Goal: Task Accomplishment & Management: Use online tool/utility

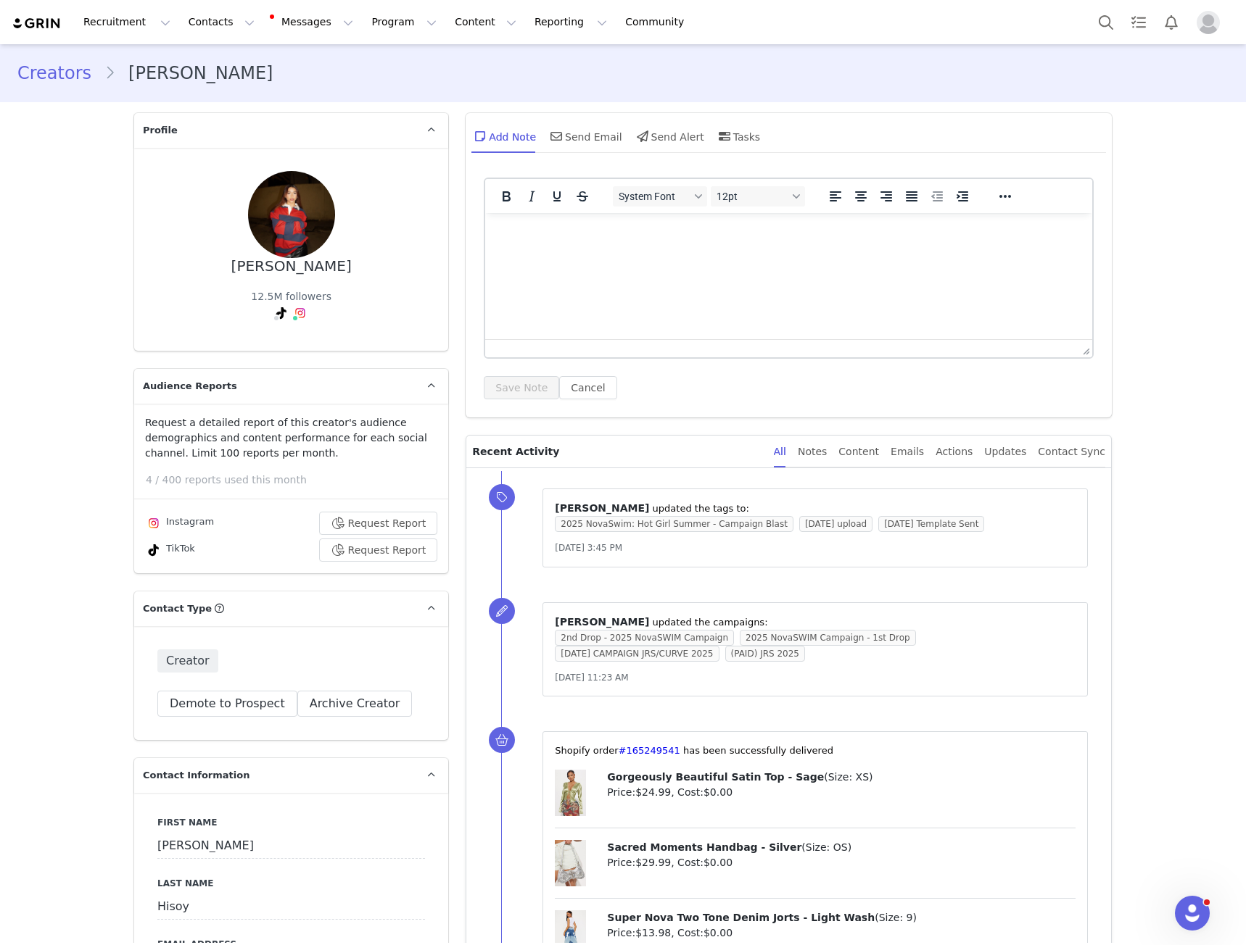
scroll to position [3118, 0]
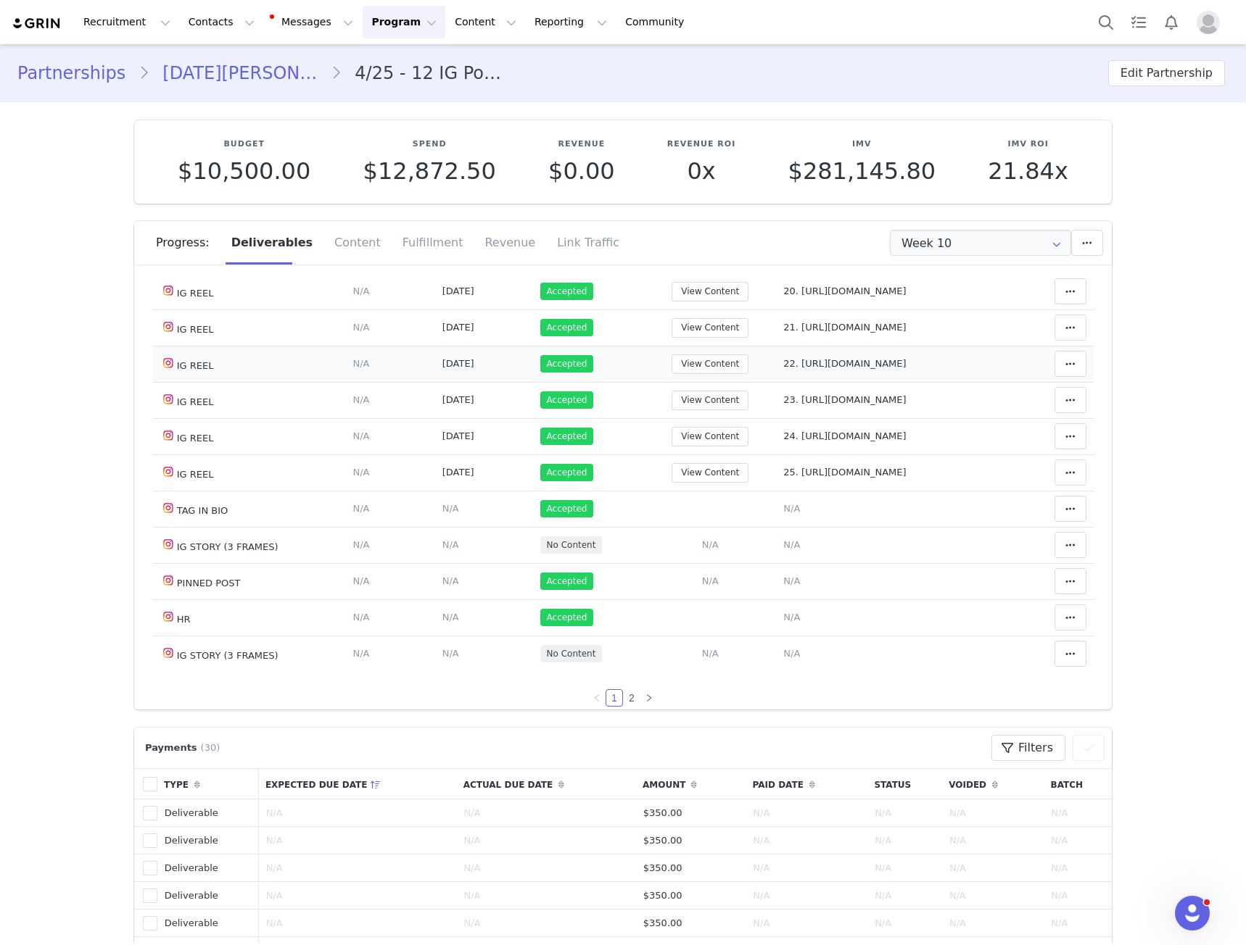
scroll to position [798, 0]
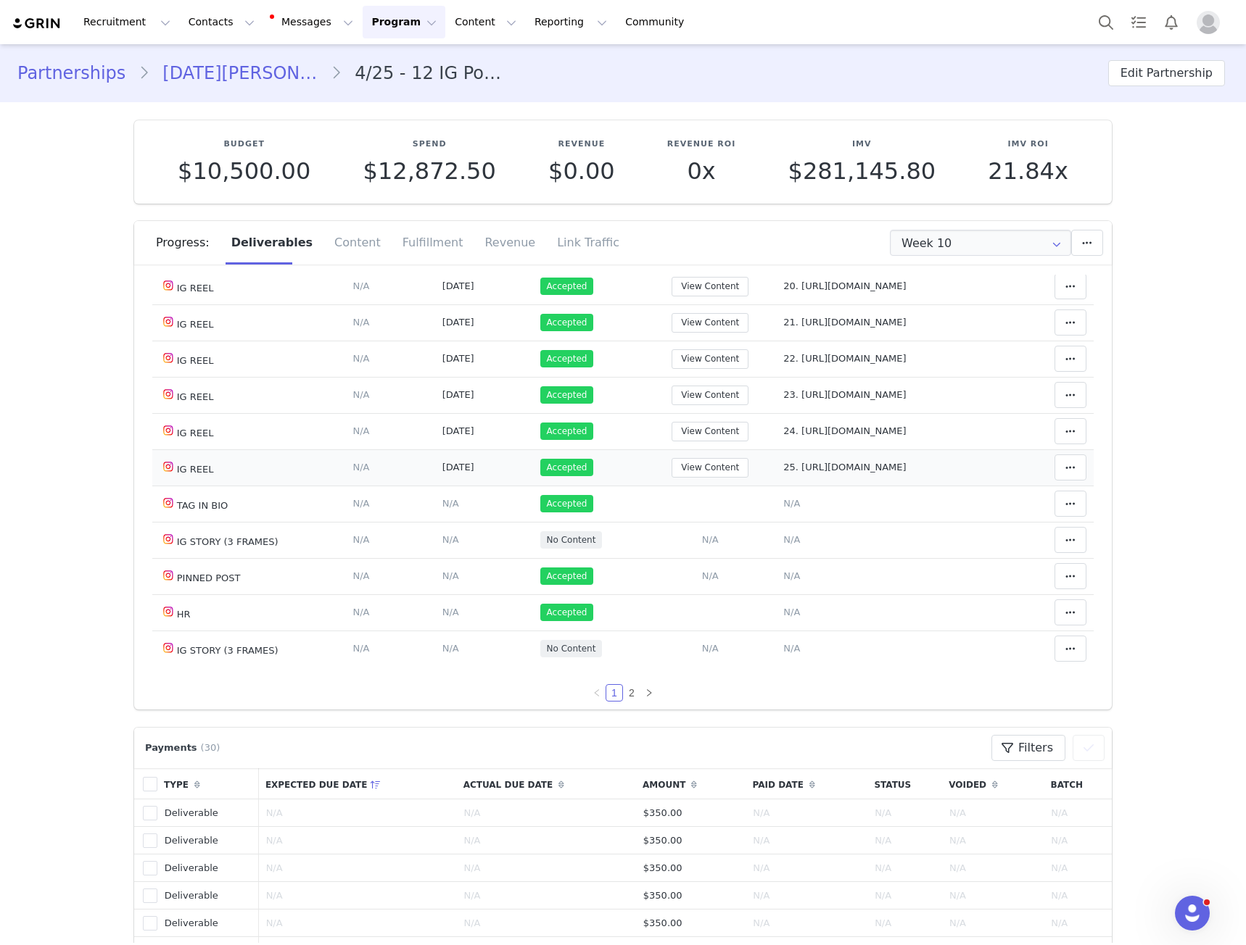
click at [813, 473] on span "25. https://www.instagram.com/p/DPNs2Kvjj5Q/" at bounding box center [844, 467] width 123 height 11
type textarea "25. https://www.instagram.com/p/DPNs2Kvjj5Q/"
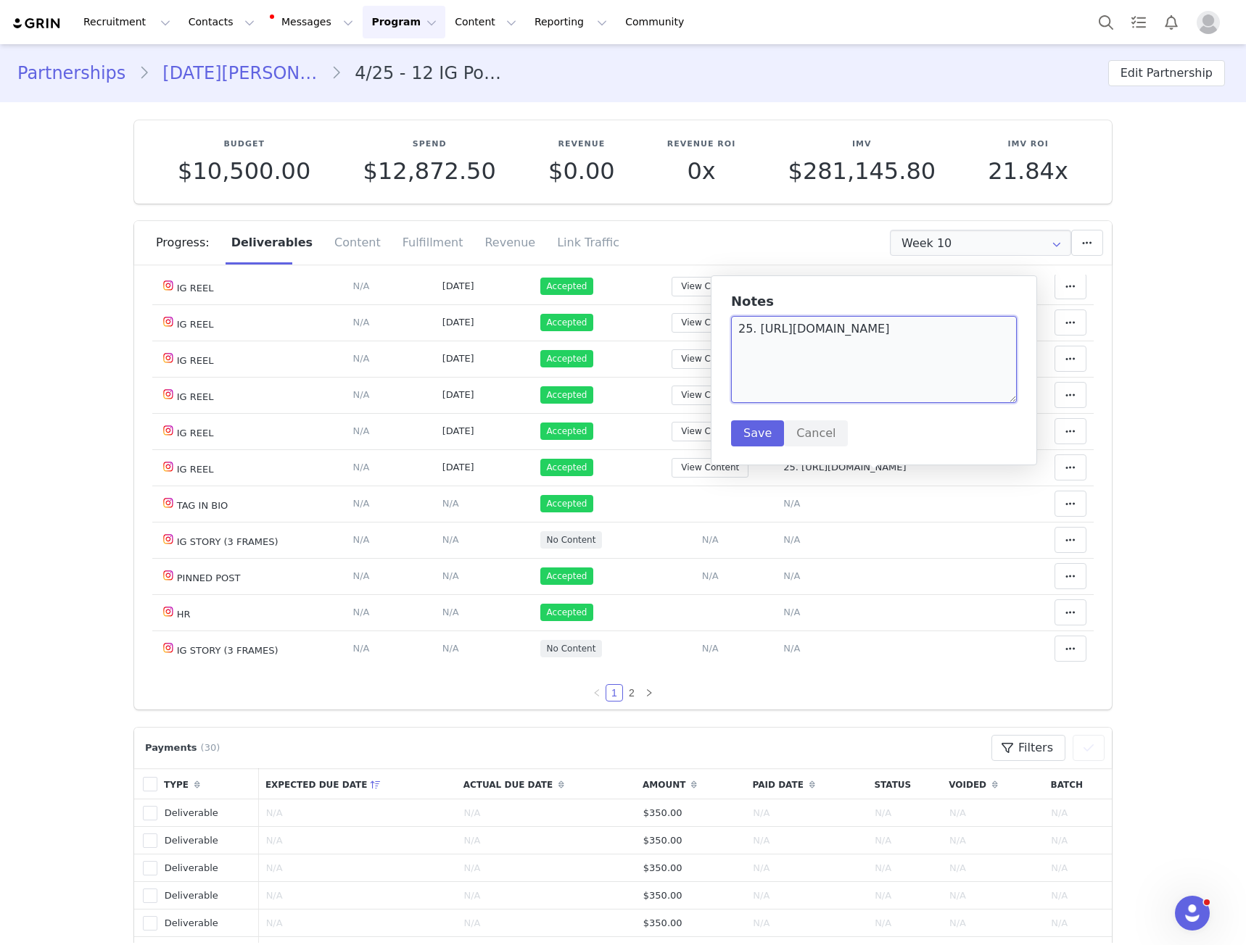
click at [759, 336] on textarea "25. https://www.instagram.com/p/DPNs2Kvjj5Q/" at bounding box center [874, 359] width 286 height 87
drag, startPoint x: 759, startPoint y: 336, endPoint x: 1006, endPoint y: 329, distance: 247.3
click at [1006, 329] on textarea "25. https://www.instagram.com/p/DPNs2Kvjj5Q/" at bounding box center [874, 359] width 286 height 87
click at [718, 653] on td "Add Content Paste the URL to the content you want to match to this deliverable.…" at bounding box center [710, 649] width 133 height 36
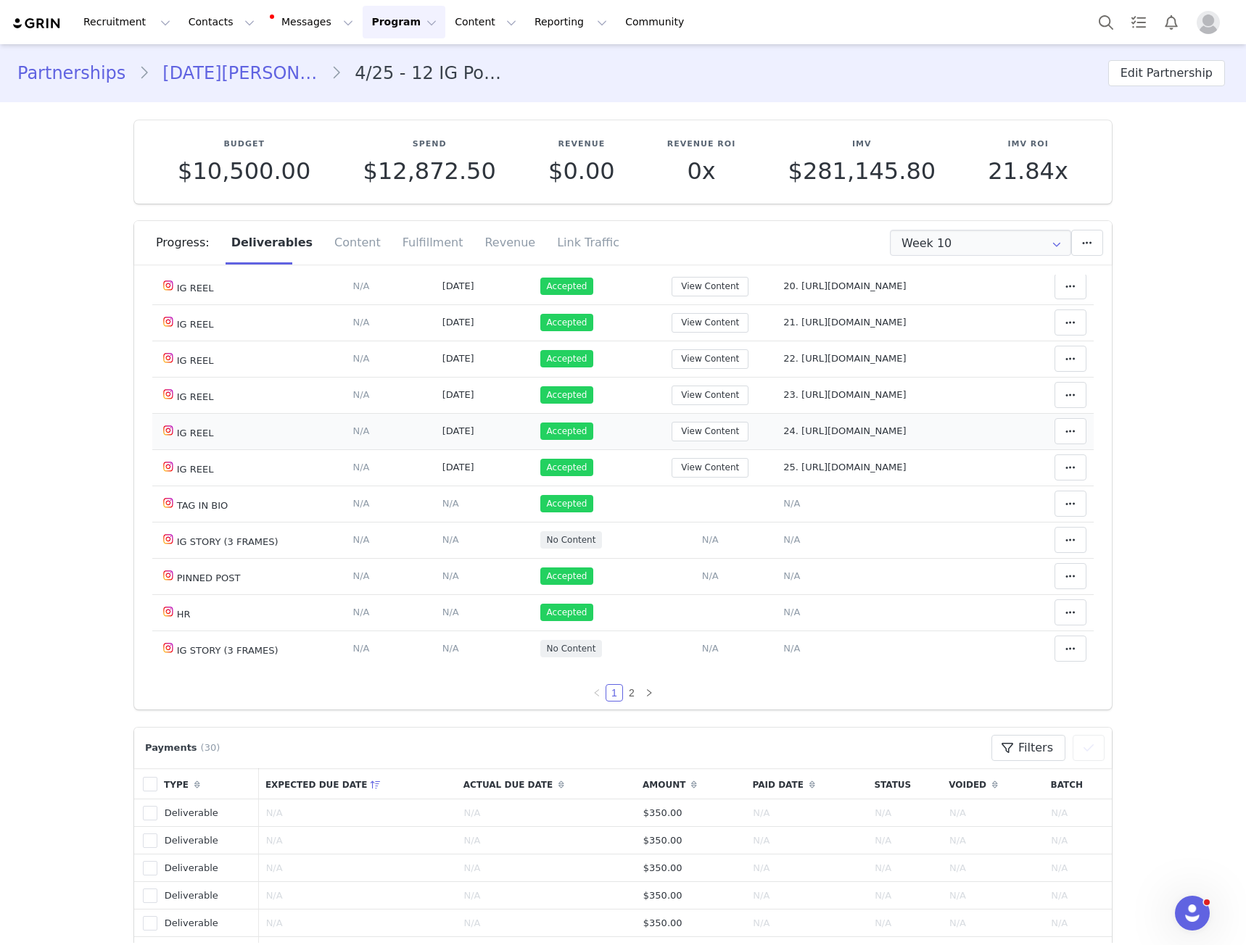
click at [833, 436] on span "24. https://www.instagram.com/reel/DPFMbTDEt1R/" at bounding box center [844, 431] width 123 height 11
type textarea "24. https://www.instagram.com/reel/DPFMbTDEt1R/"
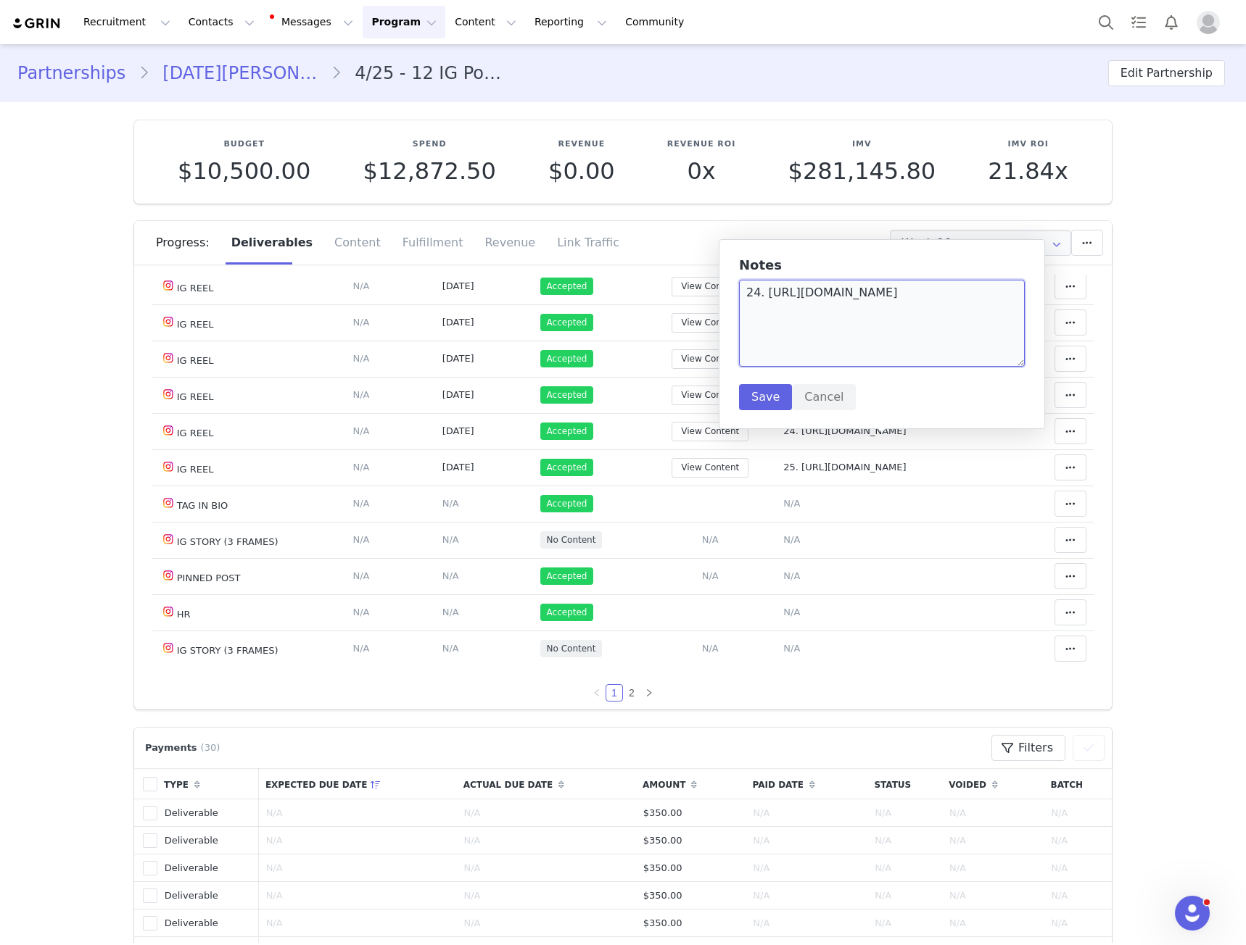
click at [769, 305] on textarea "24. https://www.instagram.com/reel/DPFMbTDEt1R/" at bounding box center [882, 323] width 286 height 87
drag, startPoint x: 769, startPoint y: 305, endPoint x: 991, endPoint y: 299, distance: 221.9
click at [991, 299] on textarea "24. https://www.instagram.com/reel/DPFMbTDEt1R/" at bounding box center [882, 323] width 286 height 87
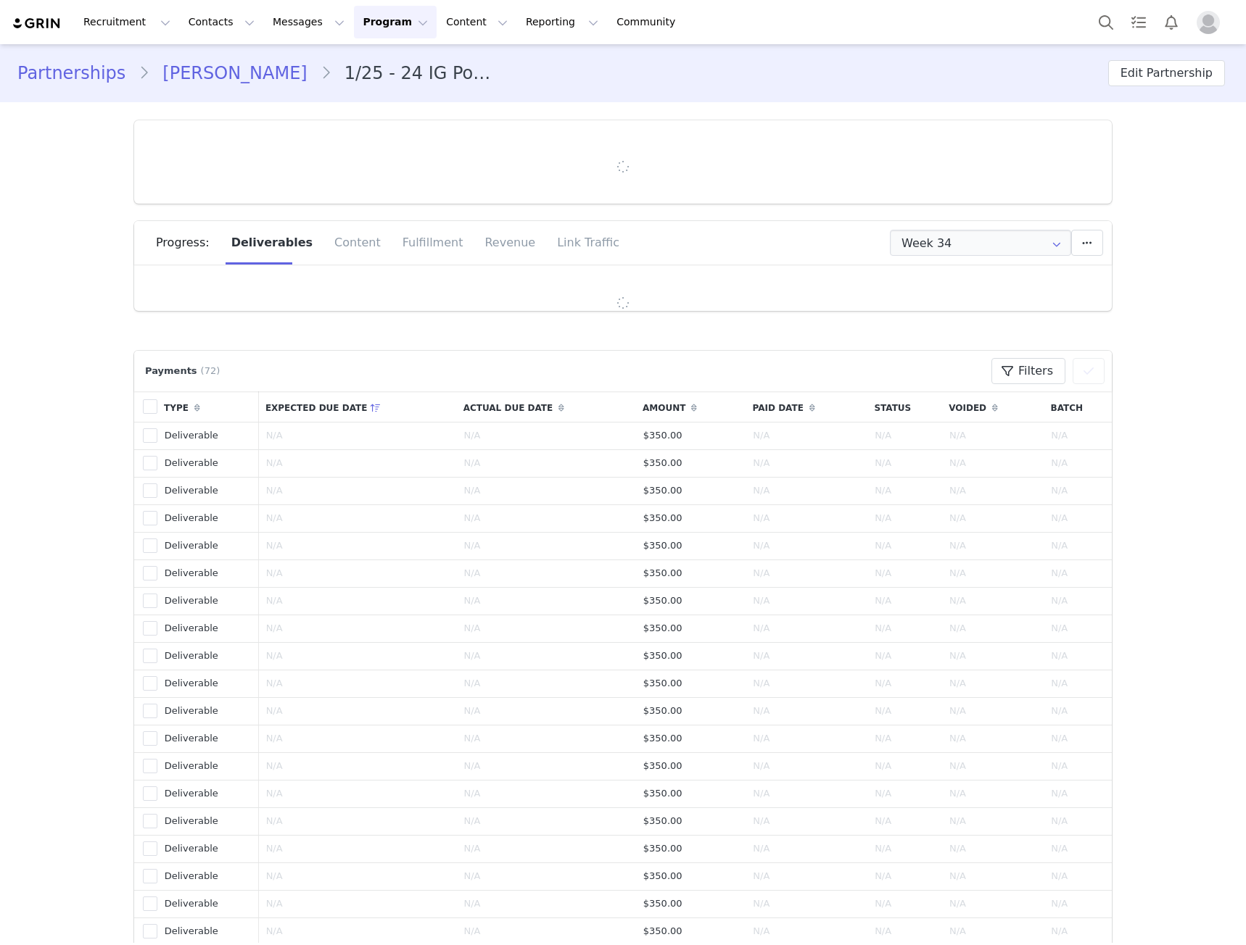
type input "+27 ([GEOGRAPHIC_DATA])"
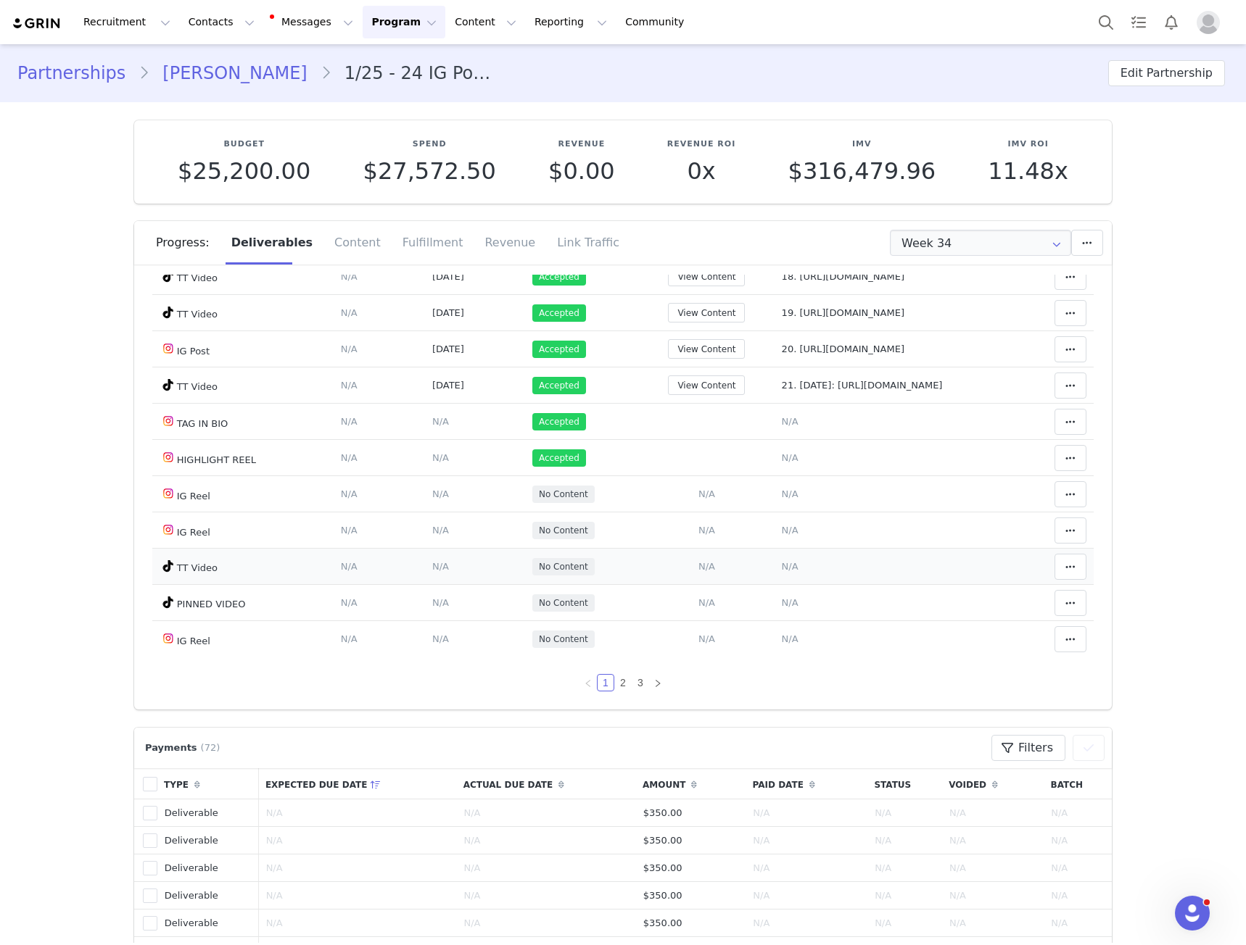
scroll to position [943, 0]
click at [782, 390] on span "21. Halloween: https://www.tiktok.com/@crystalzinzi/video/7554486175977803030" at bounding box center [862, 385] width 161 height 11
type textarea "21. Halloween: https://www.tiktok.com/@crystalzinzi/video/7554486175977803030"
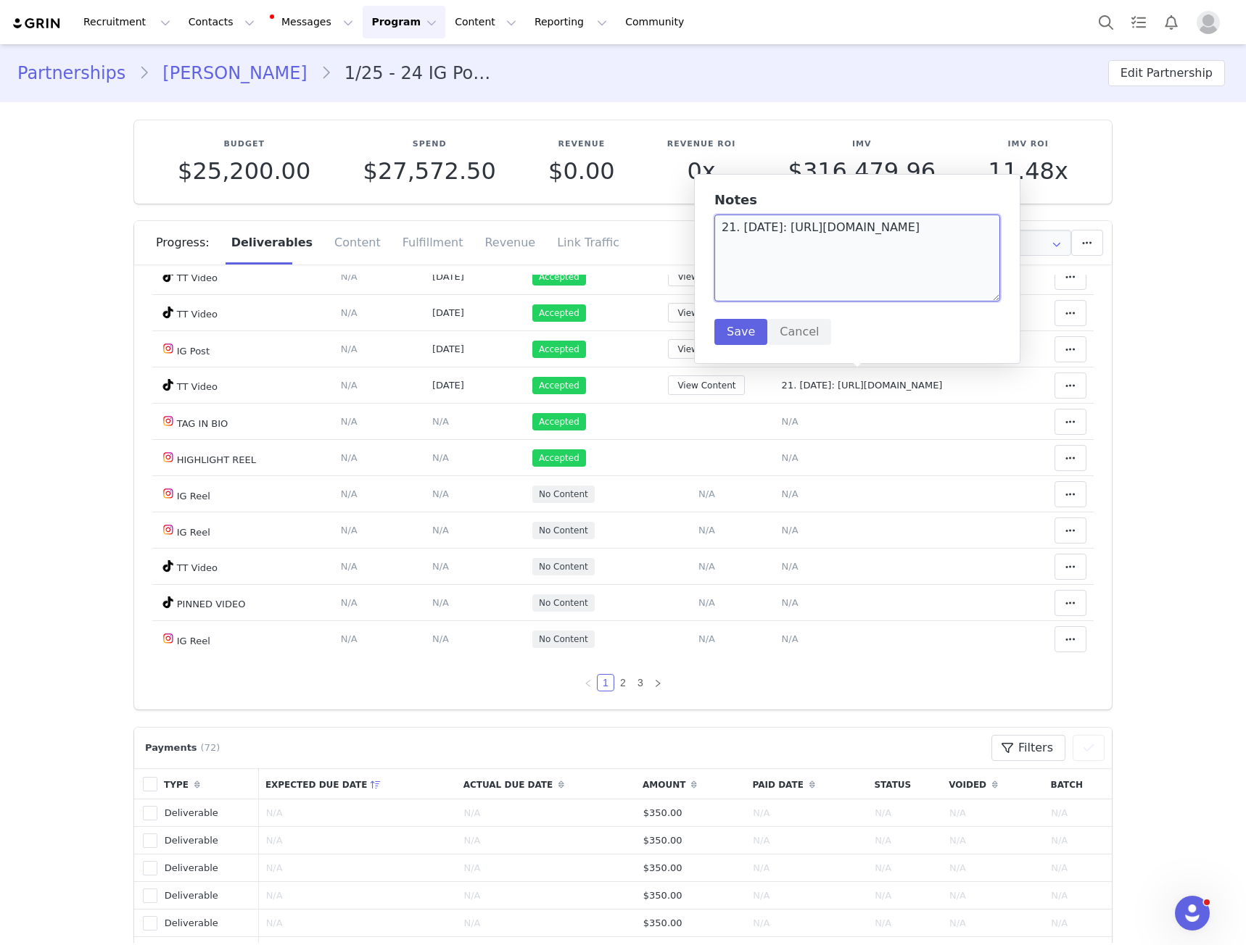
click at [726, 243] on textarea "21. Halloween: https://www.tiktok.com/@crystalzinzi/video/7554486175977803030" at bounding box center [857, 258] width 286 height 87
drag, startPoint x: 726, startPoint y: 243, endPoint x: 848, endPoint y: 249, distance: 122.0
click at [848, 249] on textarea "21. Halloween: https://www.tiktok.com/@crystalzinzi/video/7554486175977803030" at bounding box center [857, 258] width 286 height 87
drag, startPoint x: 848, startPoint y: 249, endPoint x: 796, endPoint y: 258, distance: 52.2
click at [796, 258] on textarea "21. Halloween: https://www.tiktok.com/@crystalzinzi/video/7554486175977803030" at bounding box center [857, 258] width 286 height 87
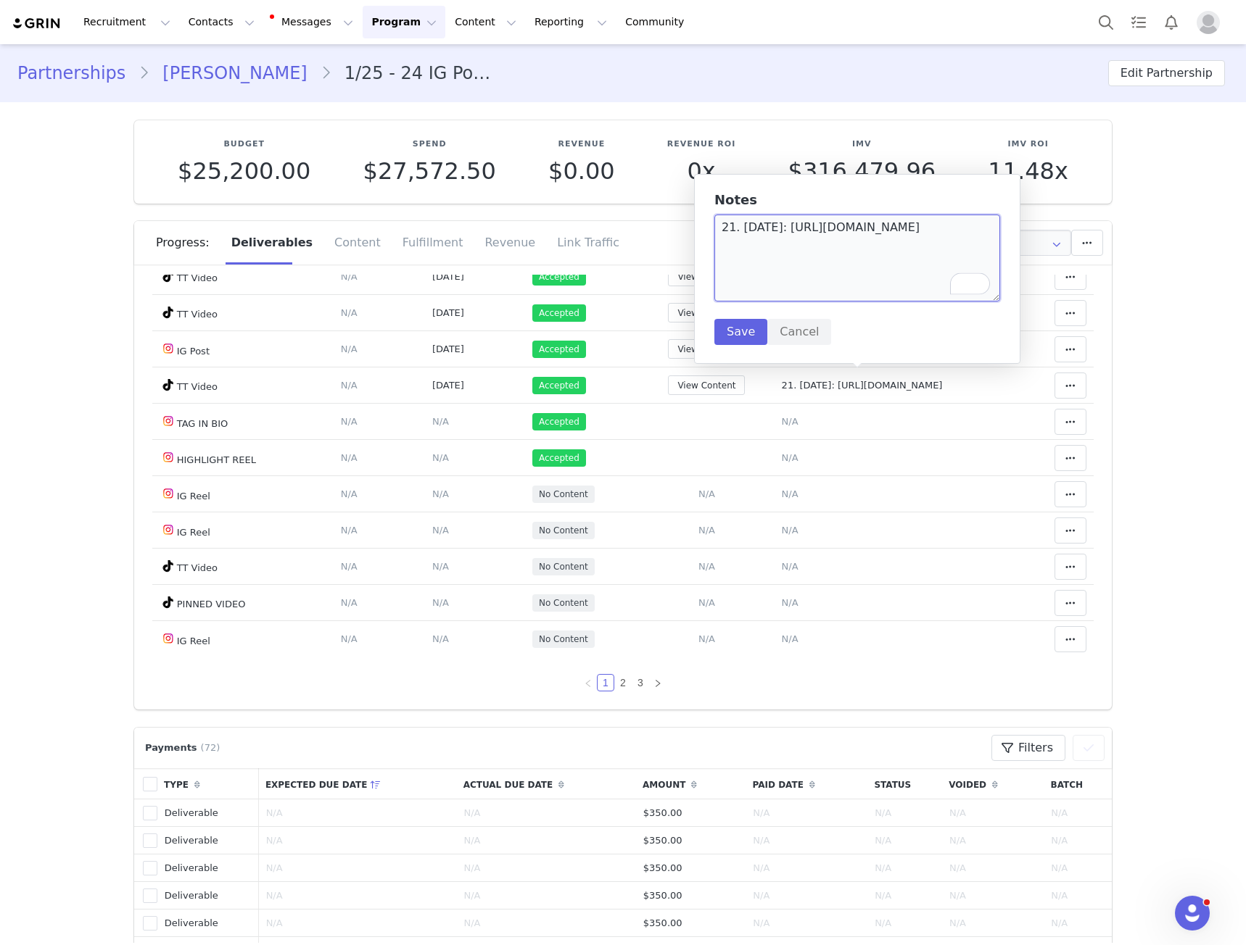
drag, startPoint x: 785, startPoint y: 253, endPoint x: 728, endPoint y: 244, distance: 58.0
click at [728, 244] on textarea "21. Halloween: https://www.tiktok.com/@crystalzinzi/video/7554486175977803030" at bounding box center [857, 258] width 286 height 87
click at [447, 465] on td "Content Posted Date Set the date when this content was posted Save Cancel N/A" at bounding box center [475, 458] width 100 height 36
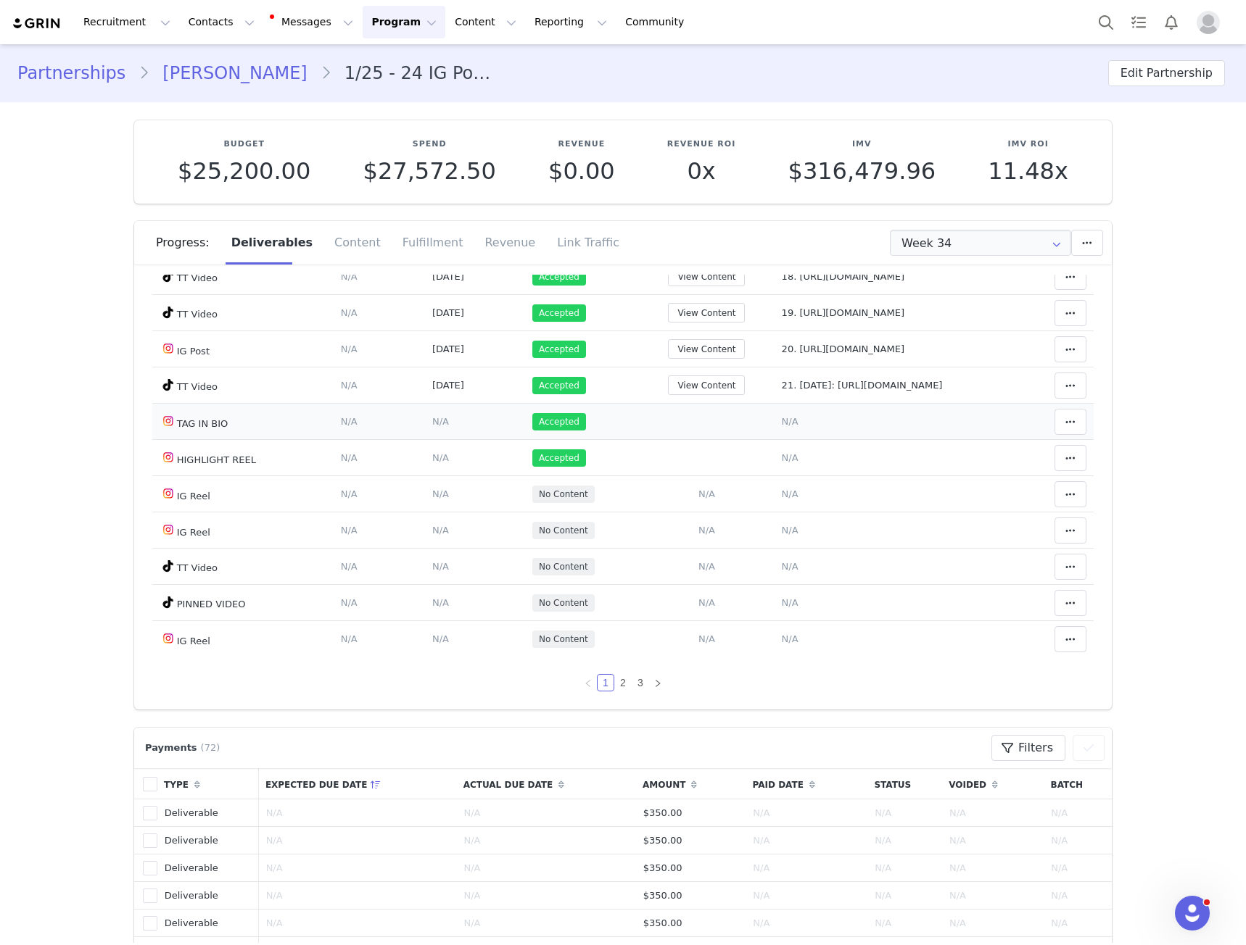
scroll to position [725, 0]
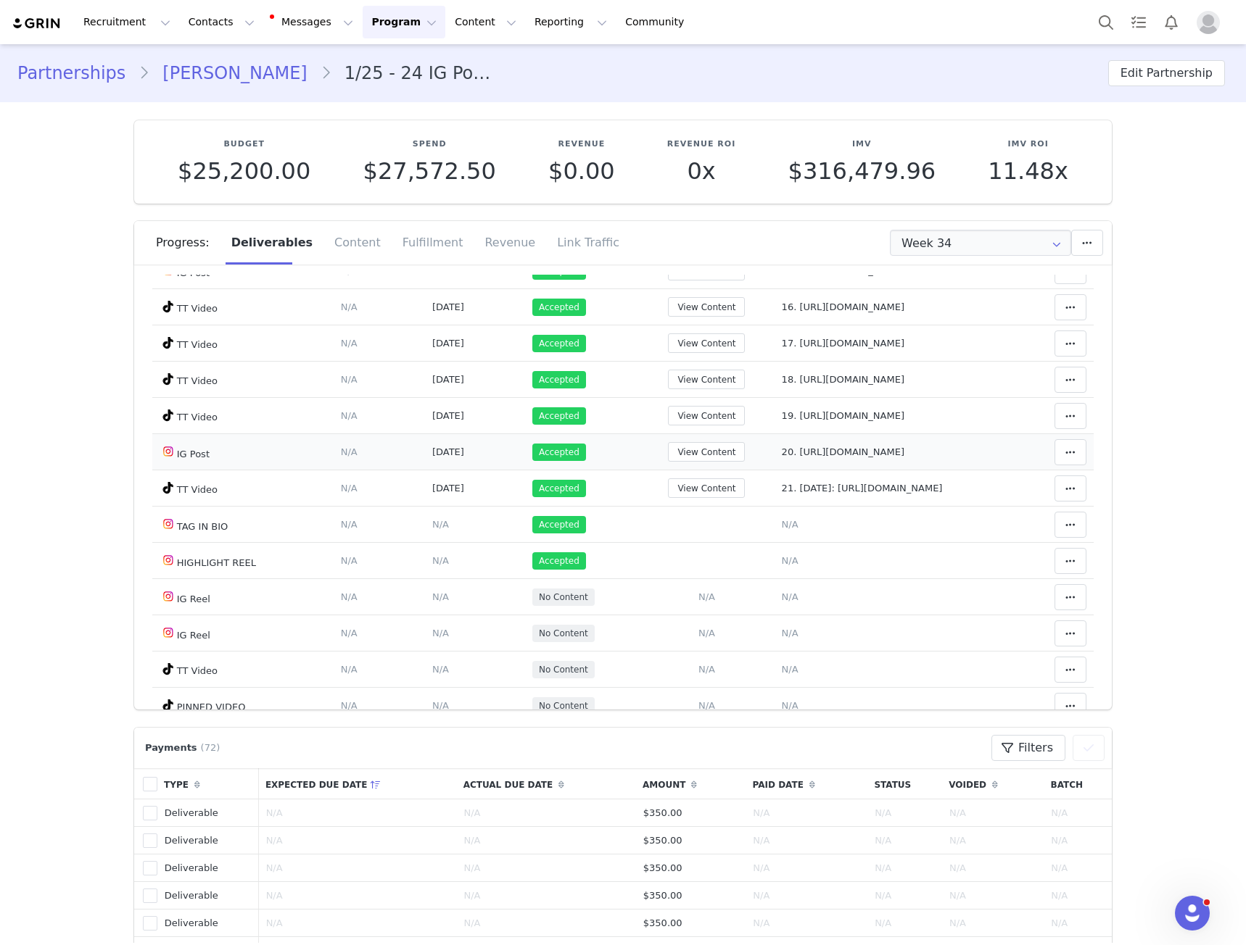
click at [782, 457] on span "20. https://www.instagram.com/p/DO8o2uyiFFU/" at bounding box center [843, 452] width 123 height 11
type textarea "20. https://www.instagram.com/p/DO8o2uyiFFU/"
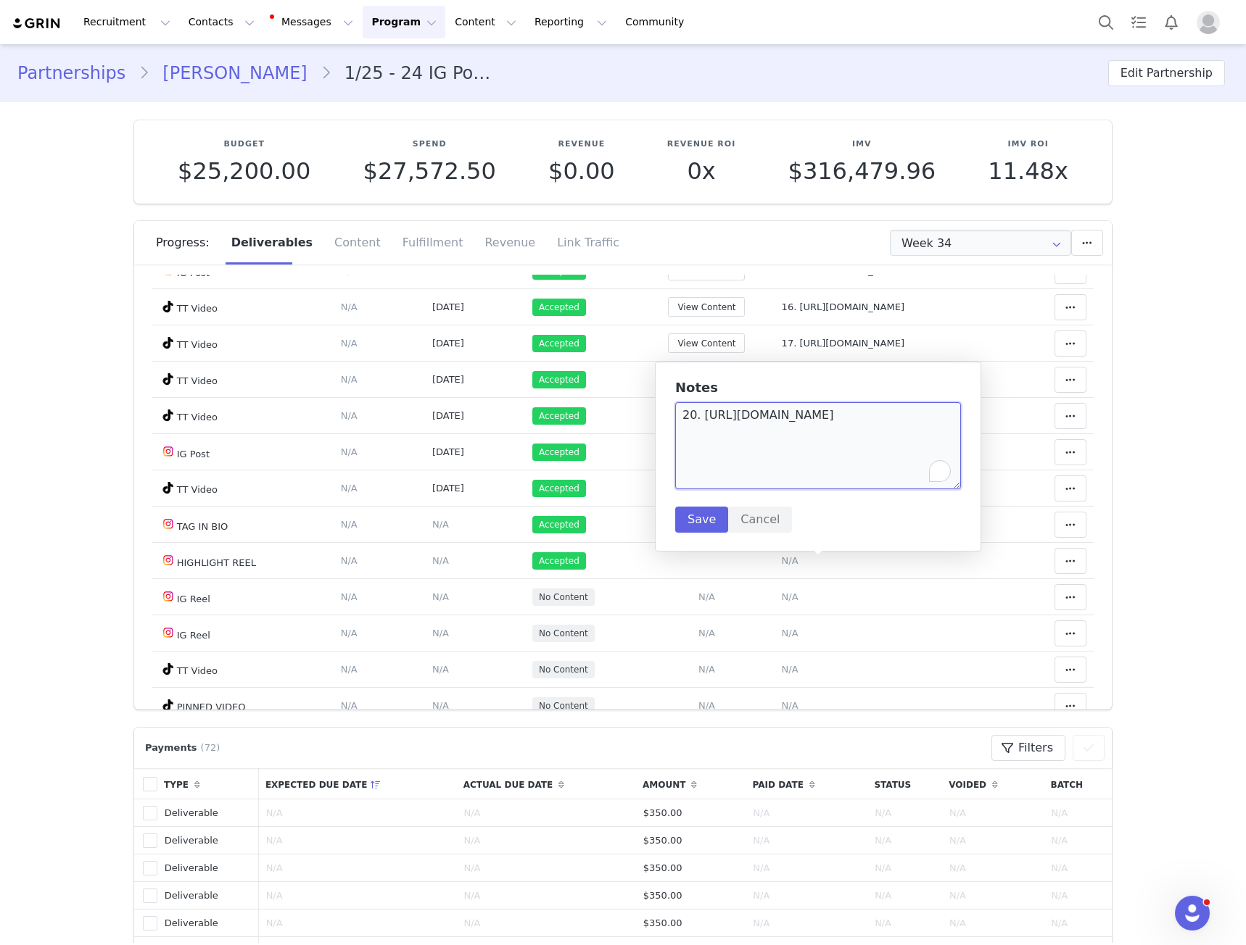
click at [713, 419] on textarea "20. https://www.instagram.com/p/DO8o2uyiFFU/" at bounding box center [818, 445] width 286 height 87
drag, startPoint x: 713, startPoint y: 419, endPoint x: 924, endPoint y: 418, distance: 211.0
click at [924, 418] on textarea "20. https://www.instagram.com/p/DO8o2uyiFFU/" at bounding box center [818, 445] width 286 height 87
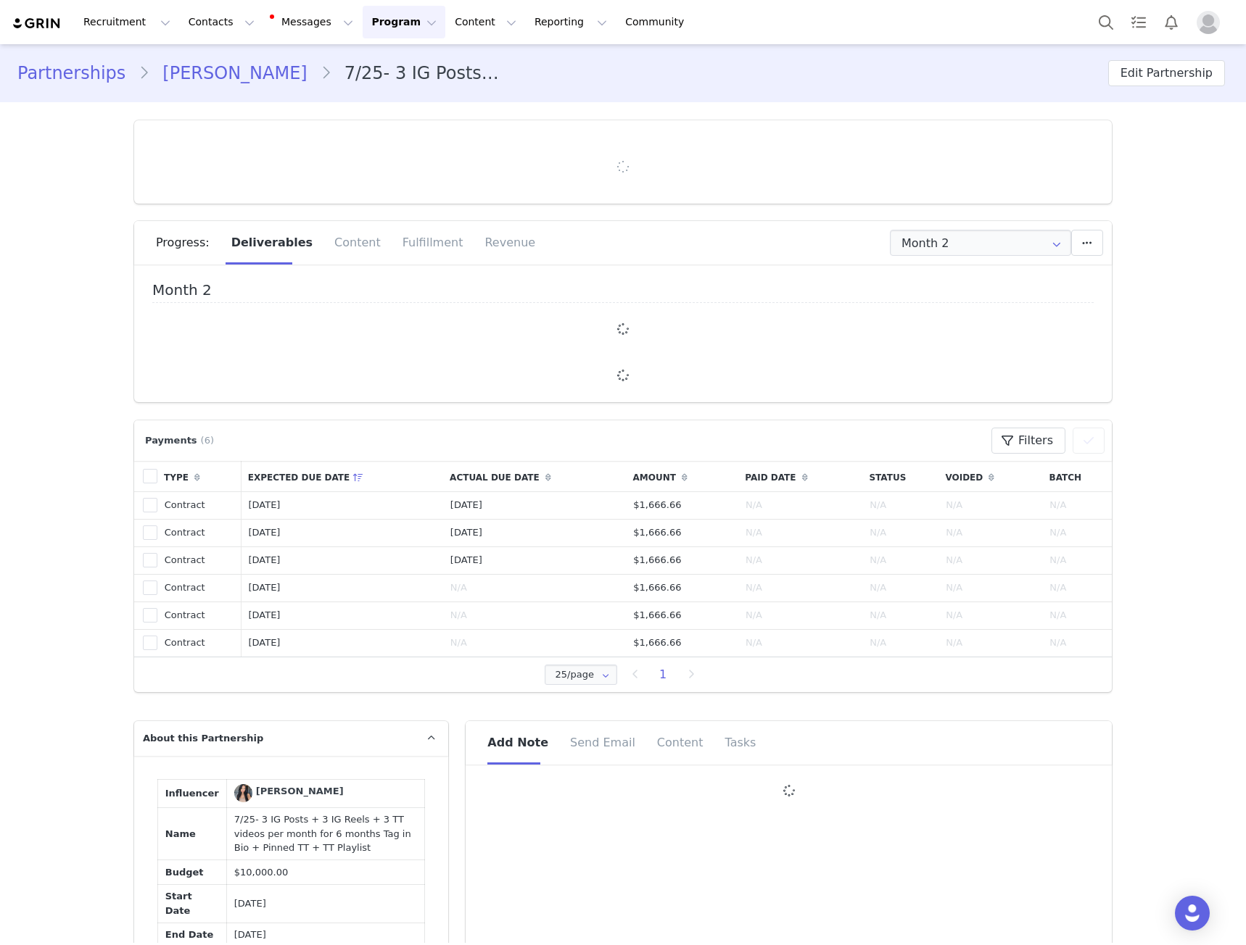
type input "+44 ([GEOGRAPHIC_DATA])"
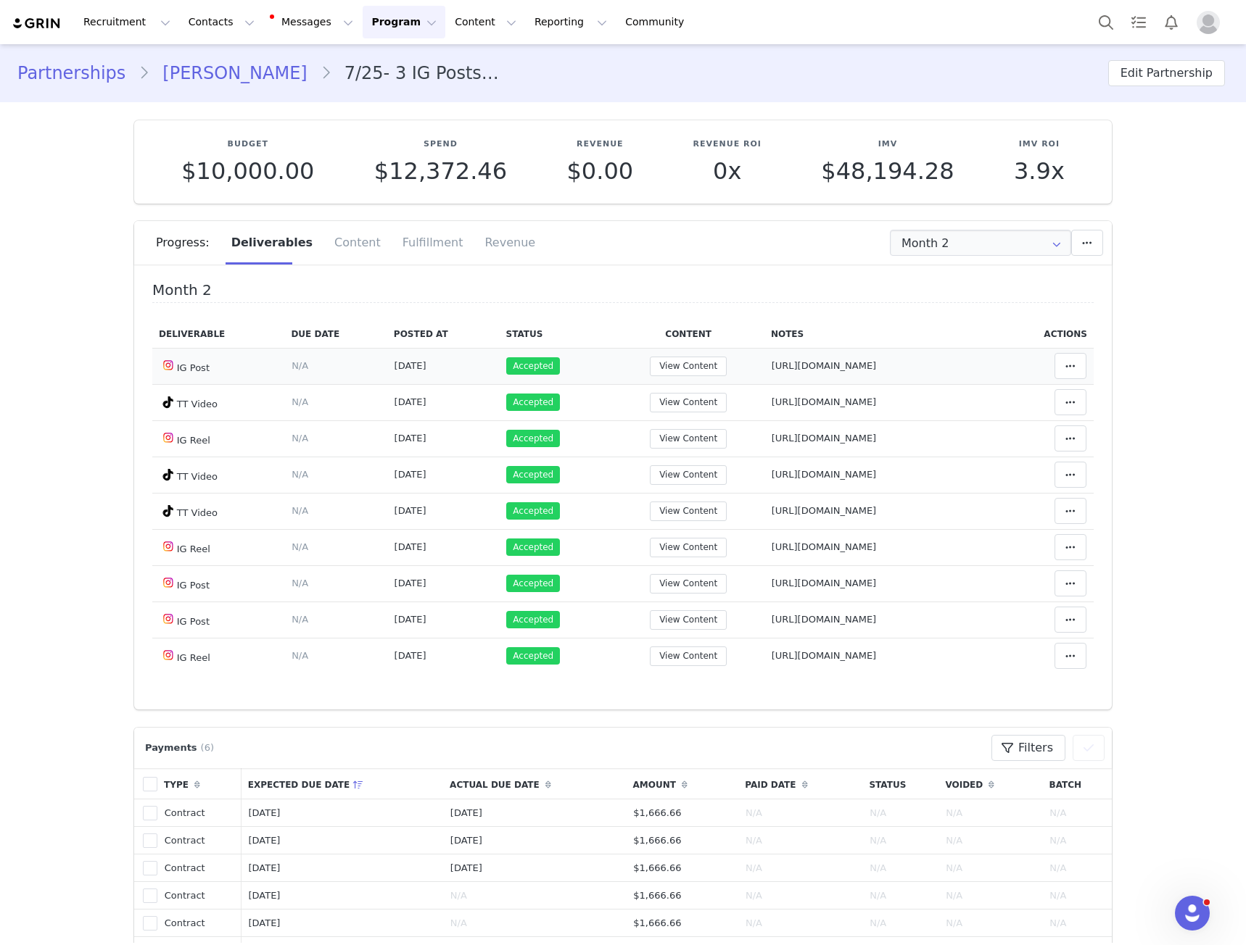
click at [771, 371] on span "https://www.instagram.com/p/DODioSdjZEG" at bounding box center [823, 365] width 105 height 11
type textarea "https://www.instagram.com/p/DODioSdjZEG"
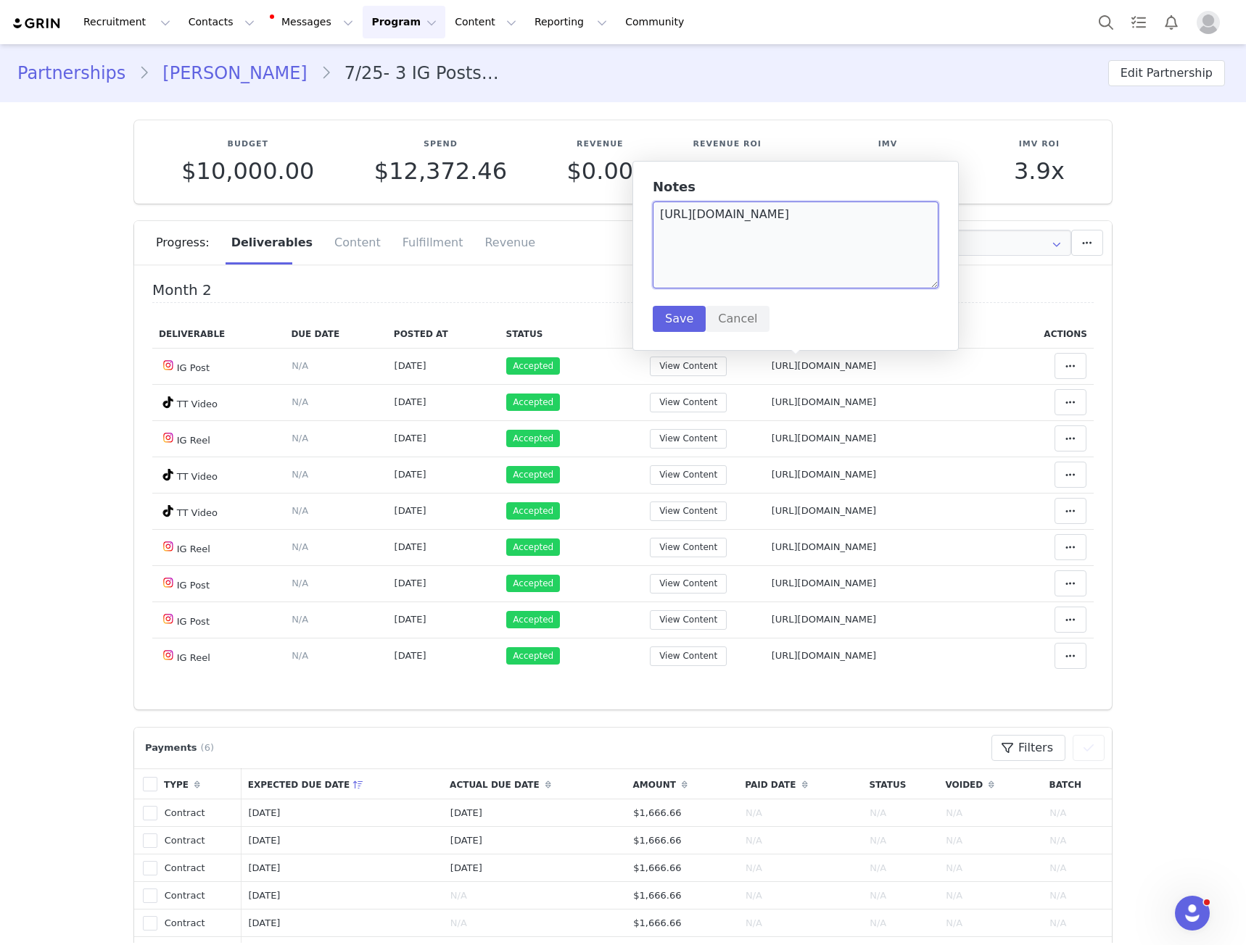
click at [771, 223] on textarea "https://www.instagram.com/p/DODioSdjZEG" at bounding box center [796, 245] width 286 height 87
click at [771, 587] on span "https://www.instagram.com/p/DOxqgT-Deba/" at bounding box center [823, 583] width 105 height 11
type textarea "https://www.instagram.com/p/DOxqgT-Deba/"
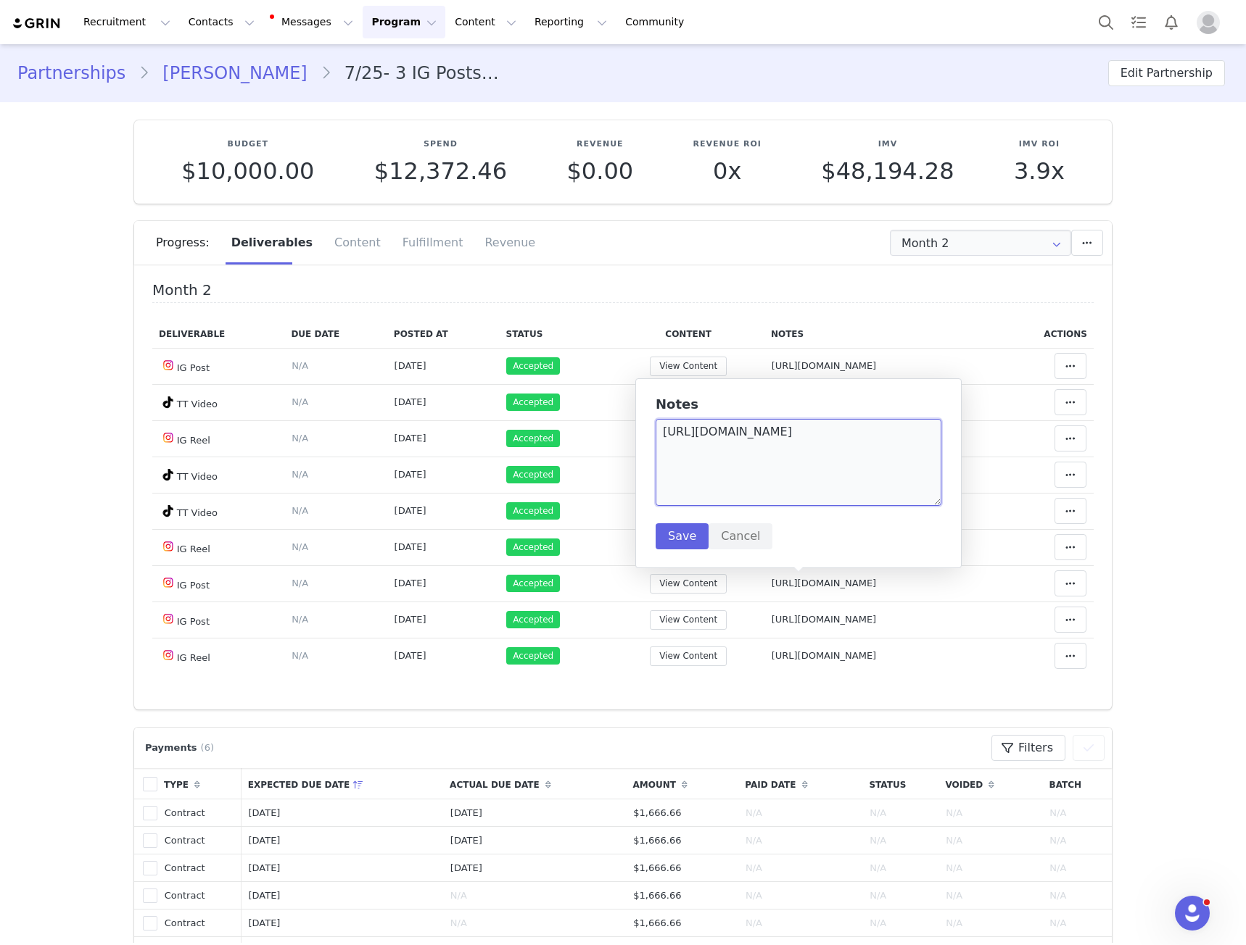
click at [749, 479] on textarea "https://www.instagram.com/p/DOxqgT-Deba/" at bounding box center [798, 462] width 286 height 87
click at [771, 655] on span "https://www.instagram.com/reel/DPI0q9yjTsa/" at bounding box center [823, 655] width 105 height 11
type textarea "https://www.instagram.com/reel/DPI0q9yjTsa/"
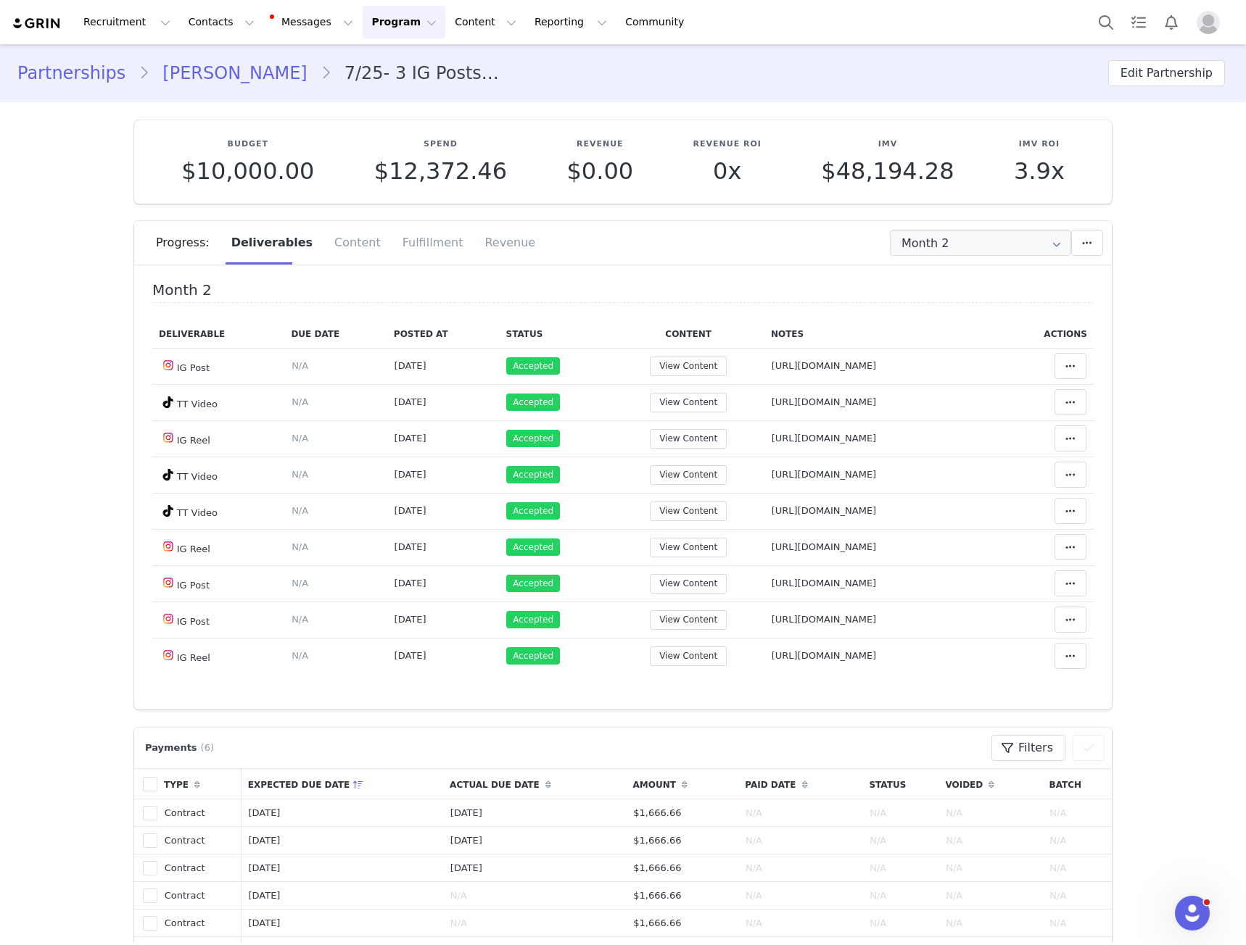
click at [768, 509] on textarea "https://www.instagram.com/reel/DPI0q9yjTsa/" at bounding box center [798, 535] width 286 height 87
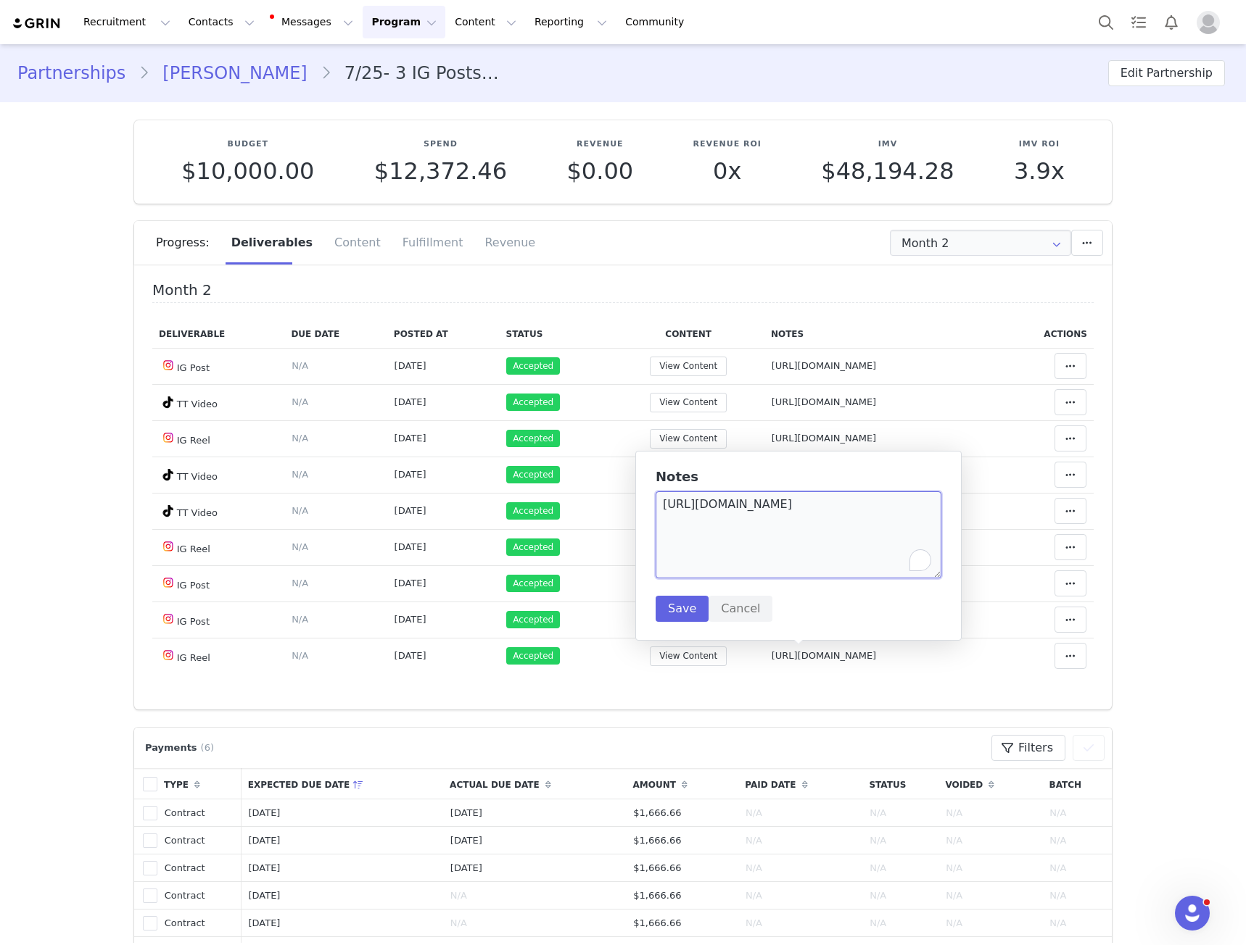
click at [768, 509] on textarea "https://www.instagram.com/reel/DPI0q9yjTsa/" at bounding box center [798, 535] width 286 height 87
click at [394, 402] on span "Sep 1, 2025" at bounding box center [410, 402] width 32 height 11
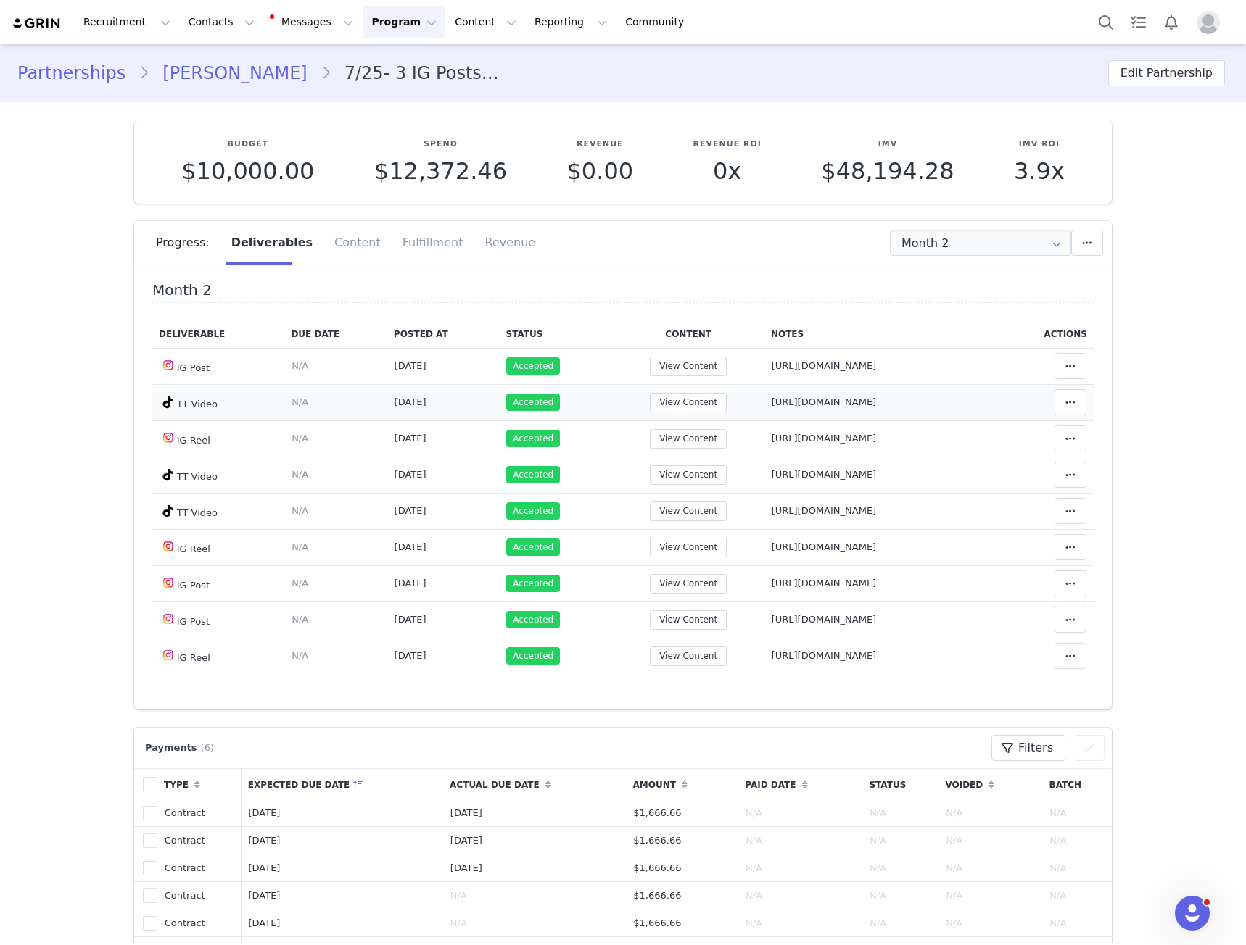
click at [793, 394] on td "Notes Save Cancel https://www.tiktok.com/@lottiehutton/video/7545057766289771798" at bounding box center [882, 402] width 236 height 36
click at [790, 397] on span "https://www.tiktok.com/@lottiehutton/video/7545057766289771798" at bounding box center [823, 402] width 105 height 11
type textarea "https://www.tiktok.com/@lottiehutton/video/7545057766289771798"
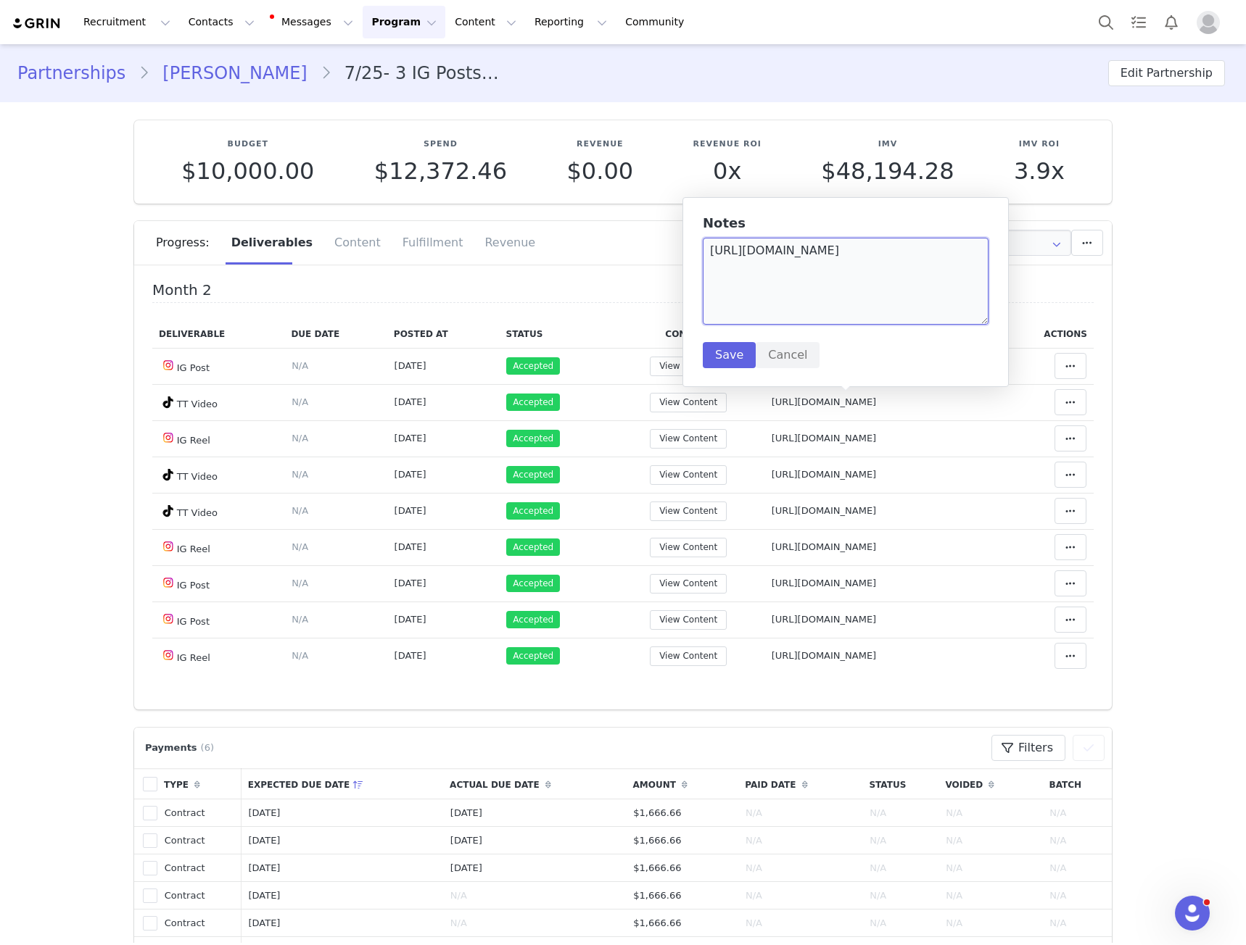
click at [790, 293] on textarea "https://www.tiktok.com/@lottiehutton/video/7545057766289771798" at bounding box center [846, 281] width 286 height 87
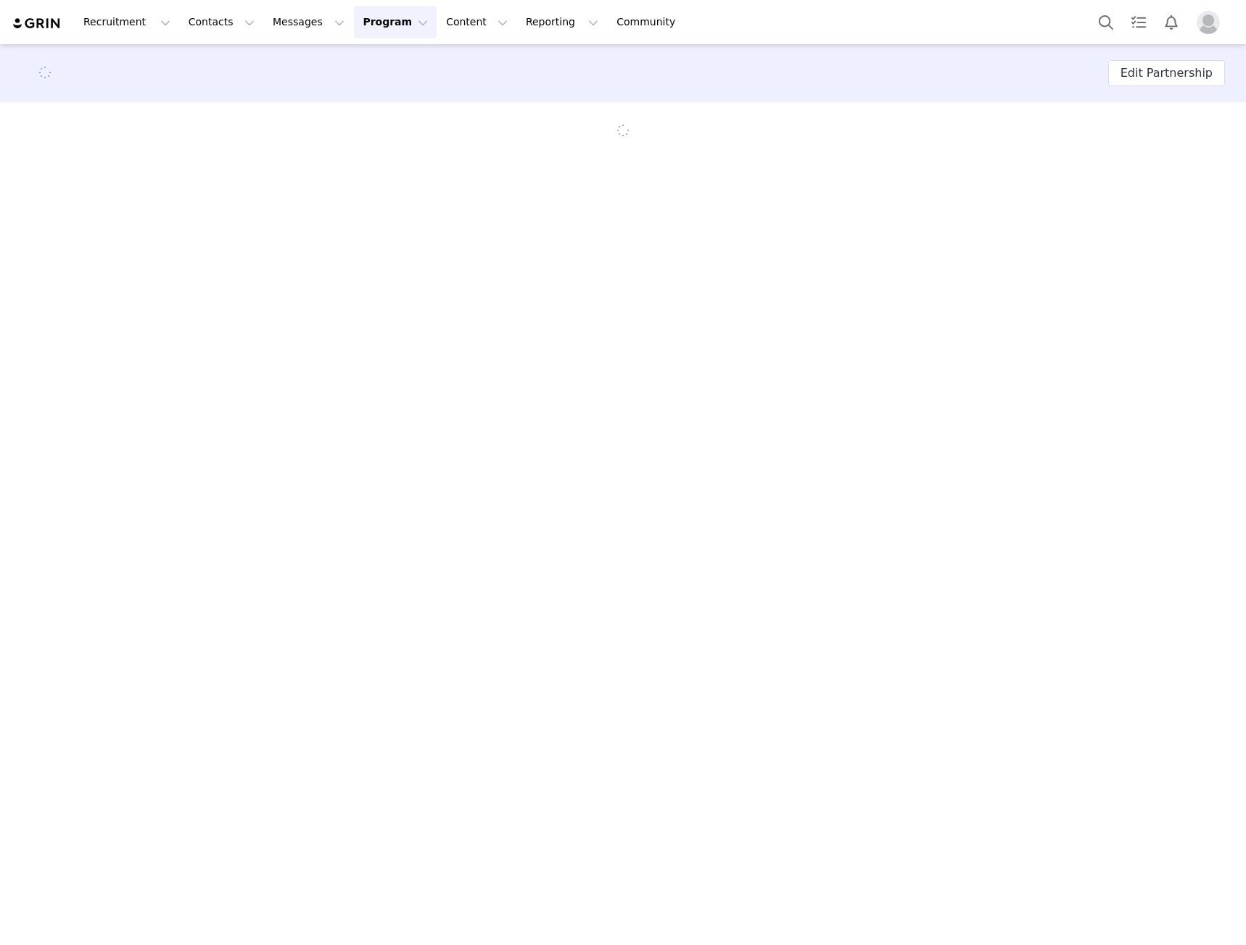
drag, startPoint x: 66, startPoint y: 539, endPoint x: 54, endPoint y: 548, distance: 15.5
click at [66, 538] on main "Edit Partnership" at bounding box center [623, 493] width 1246 height 899
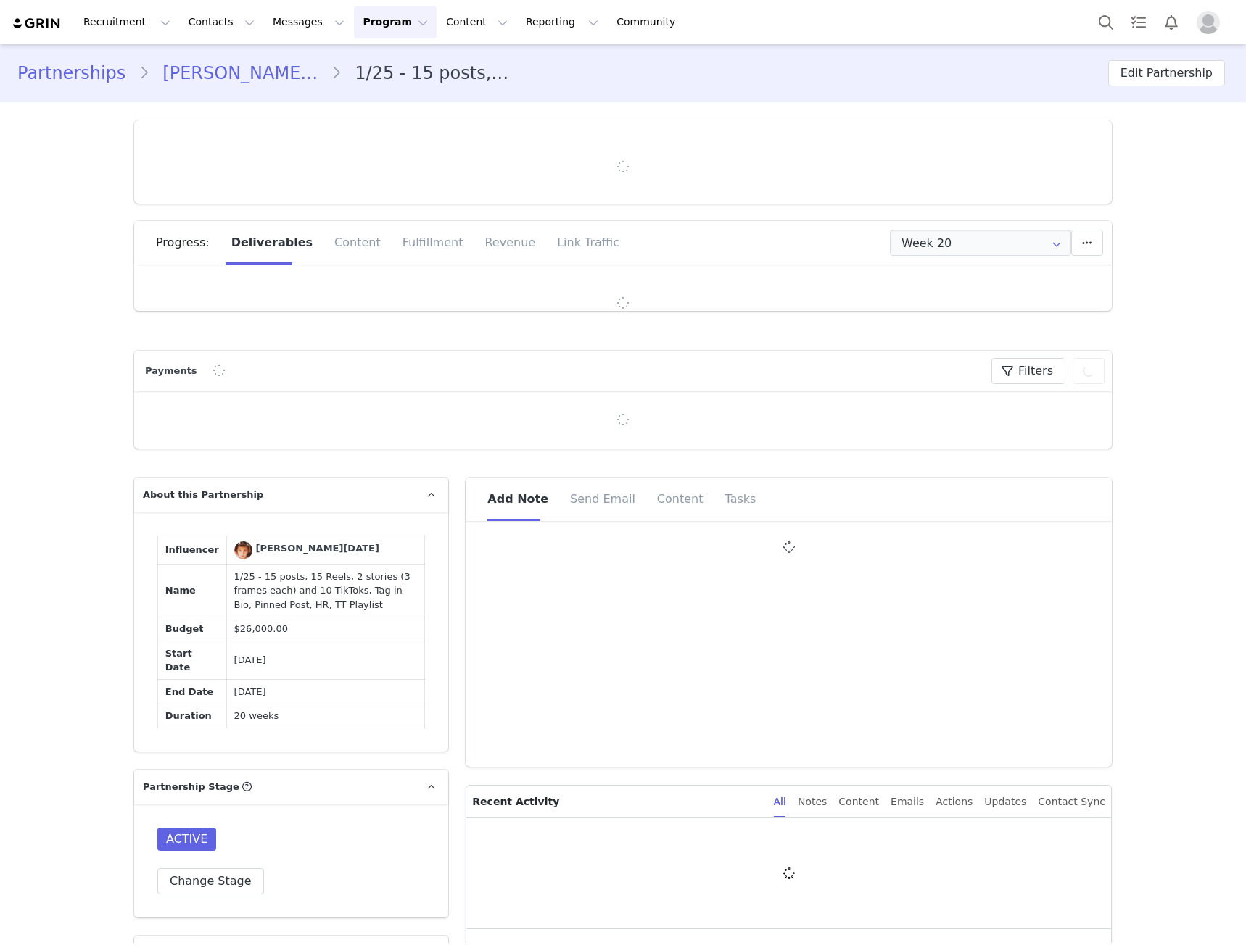
type input "+44 ([GEOGRAPHIC_DATA])"
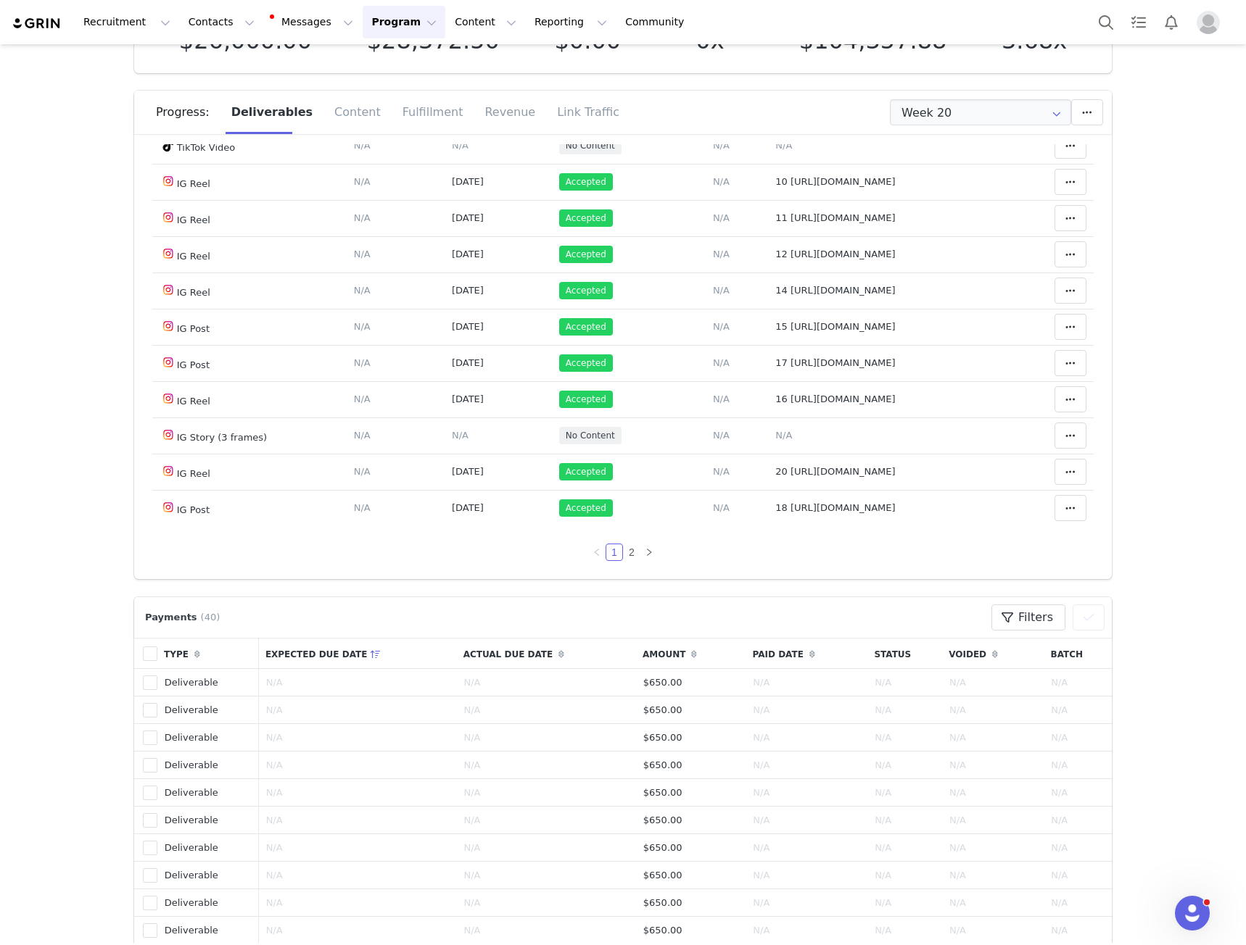
scroll to position [218, 0]
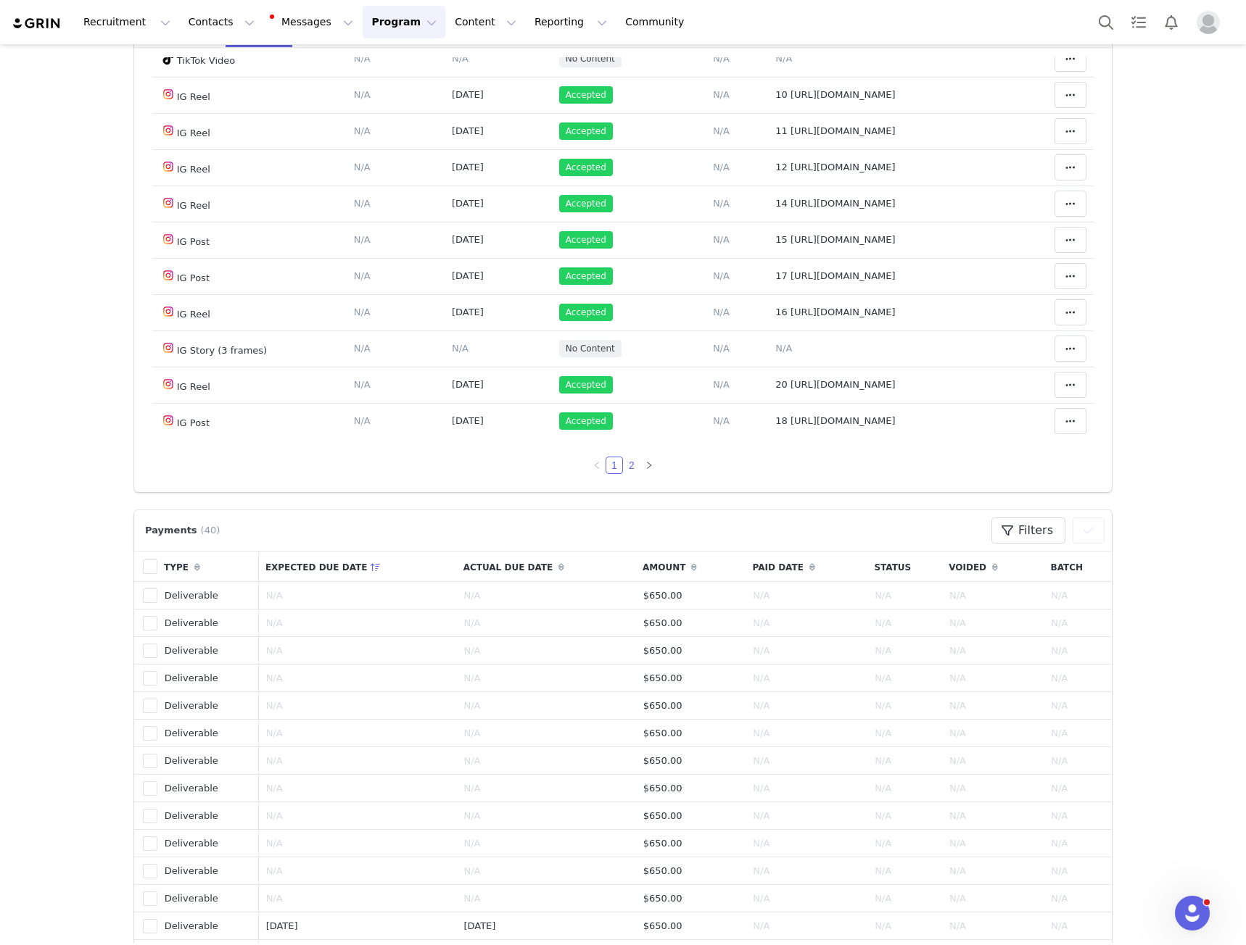
click at [624, 461] on link "2" at bounding box center [632, 465] width 16 height 16
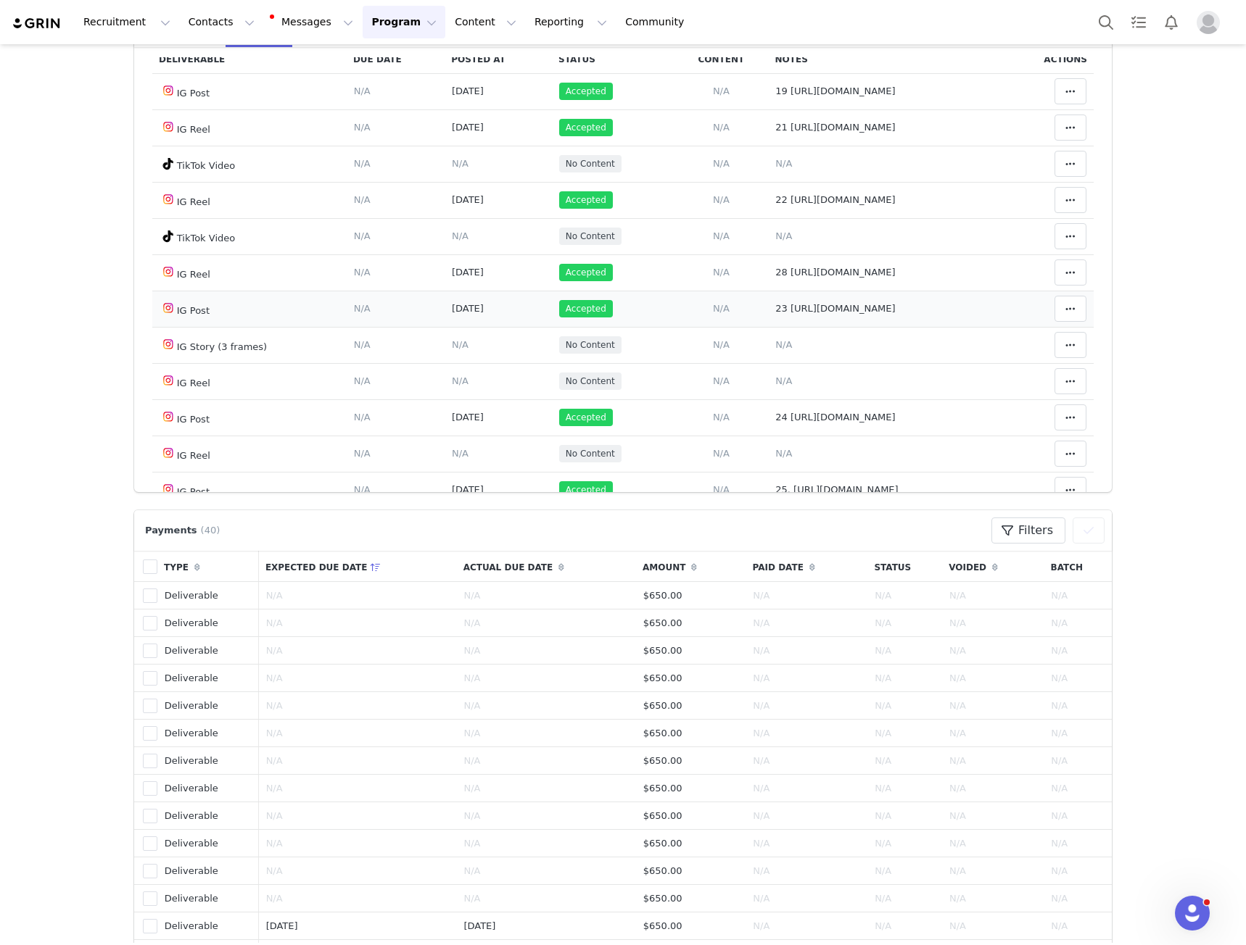
scroll to position [0, 0]
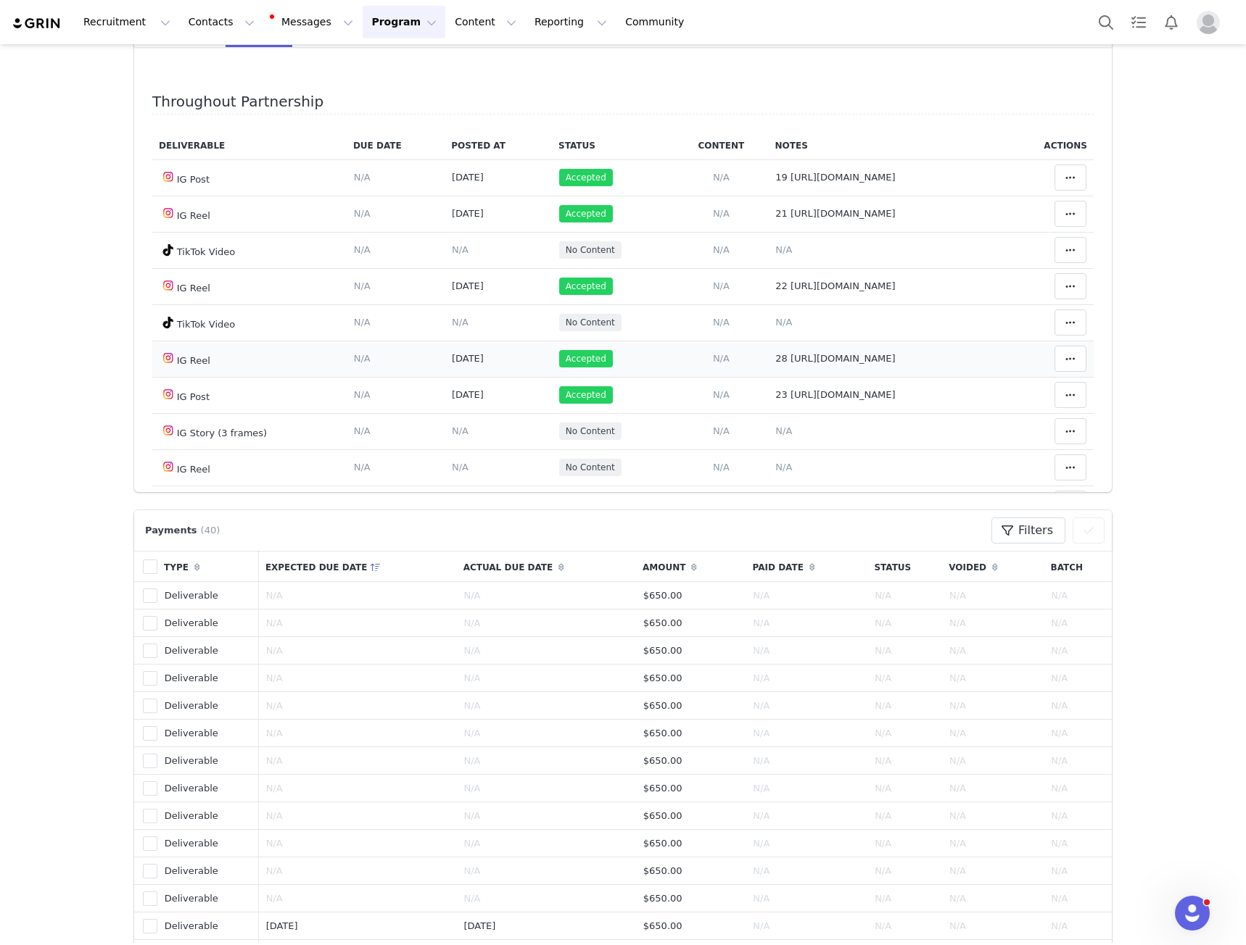
click at [816, 364] on span "28 [URL][DOMAIN_NAME]" at bounding box center [835, 358] width 120 height 11
type textarea "28 [URL][DOMAIN_NAME]"
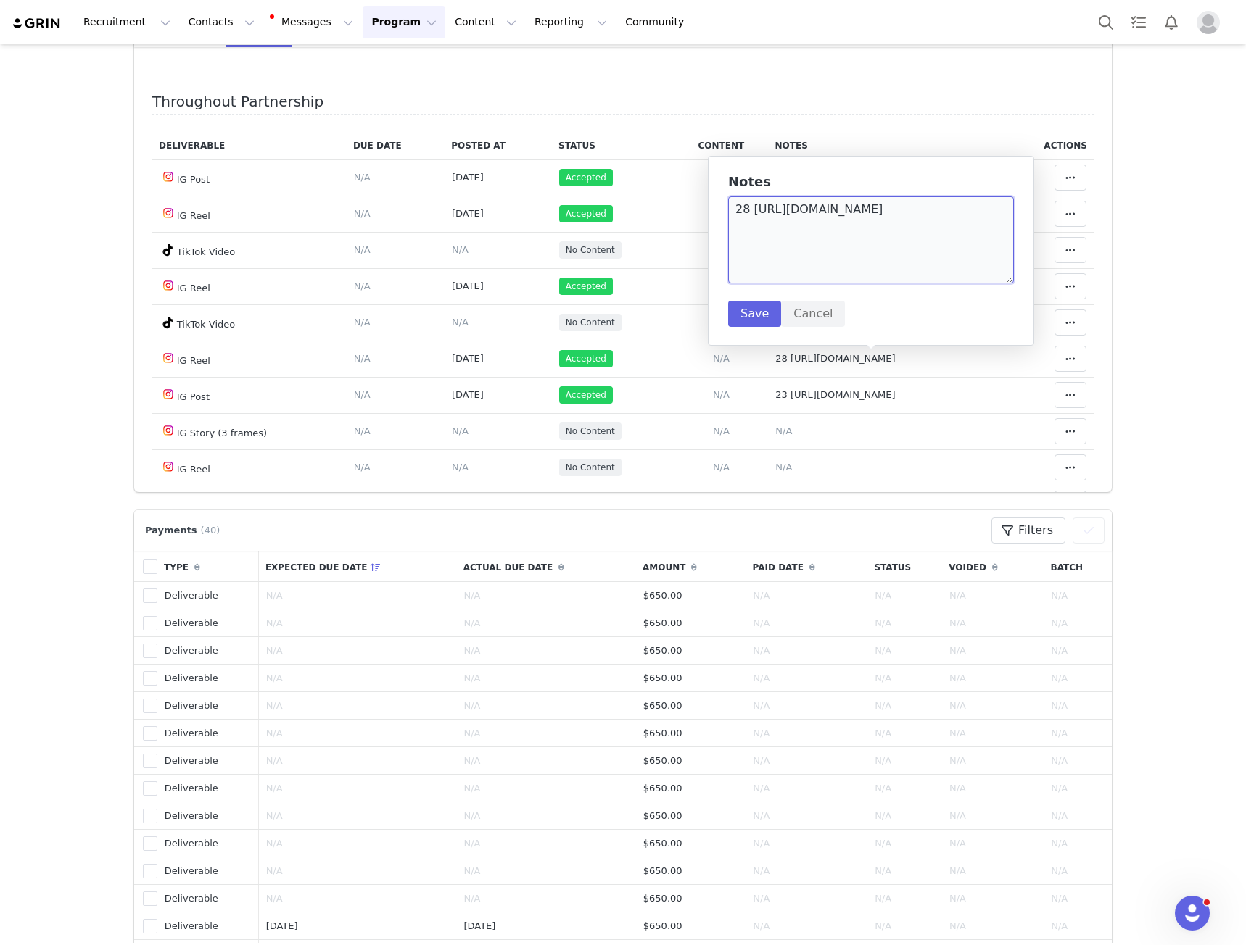
click at [763, 221] on textarea "28 [URL][DOMAIN_NAME]" at bounding box center [871, 239] width 286 height 87
drag, startPoint x: 763, startPoint y: 221, endPoint x: 963, endPoint y: 224, distance: 199.4
click at [963, 224] on textarea "28 [URL][DOMAIN_NAME]" at bounding box center [871, 239] width 286 height 87
click at [415, 253] on td "Deliverable Due Date Set the date you expect this content to go live. Save Canc…" at bounding box center [396, 250] width 98 height 36
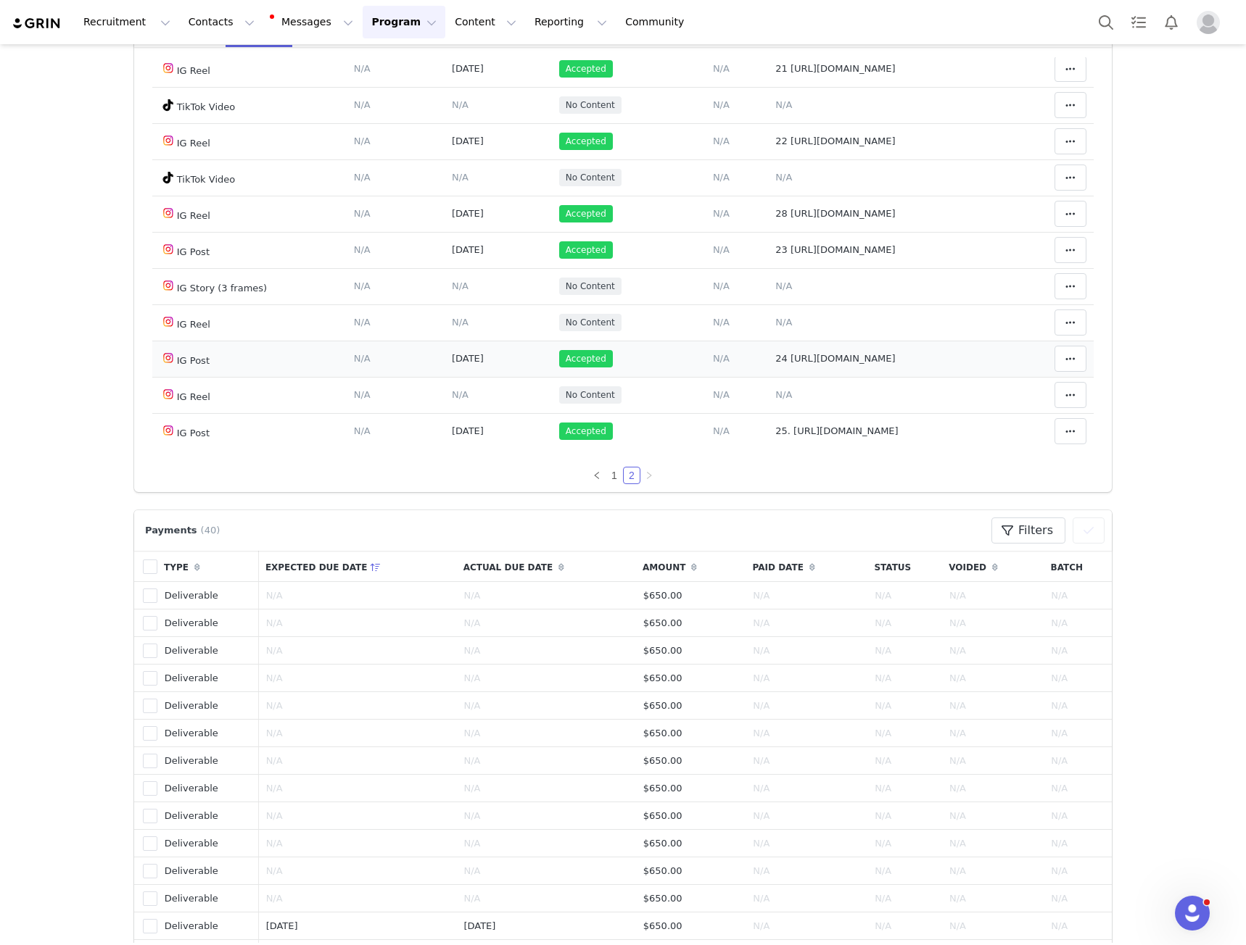
scroll to position [157, 0]
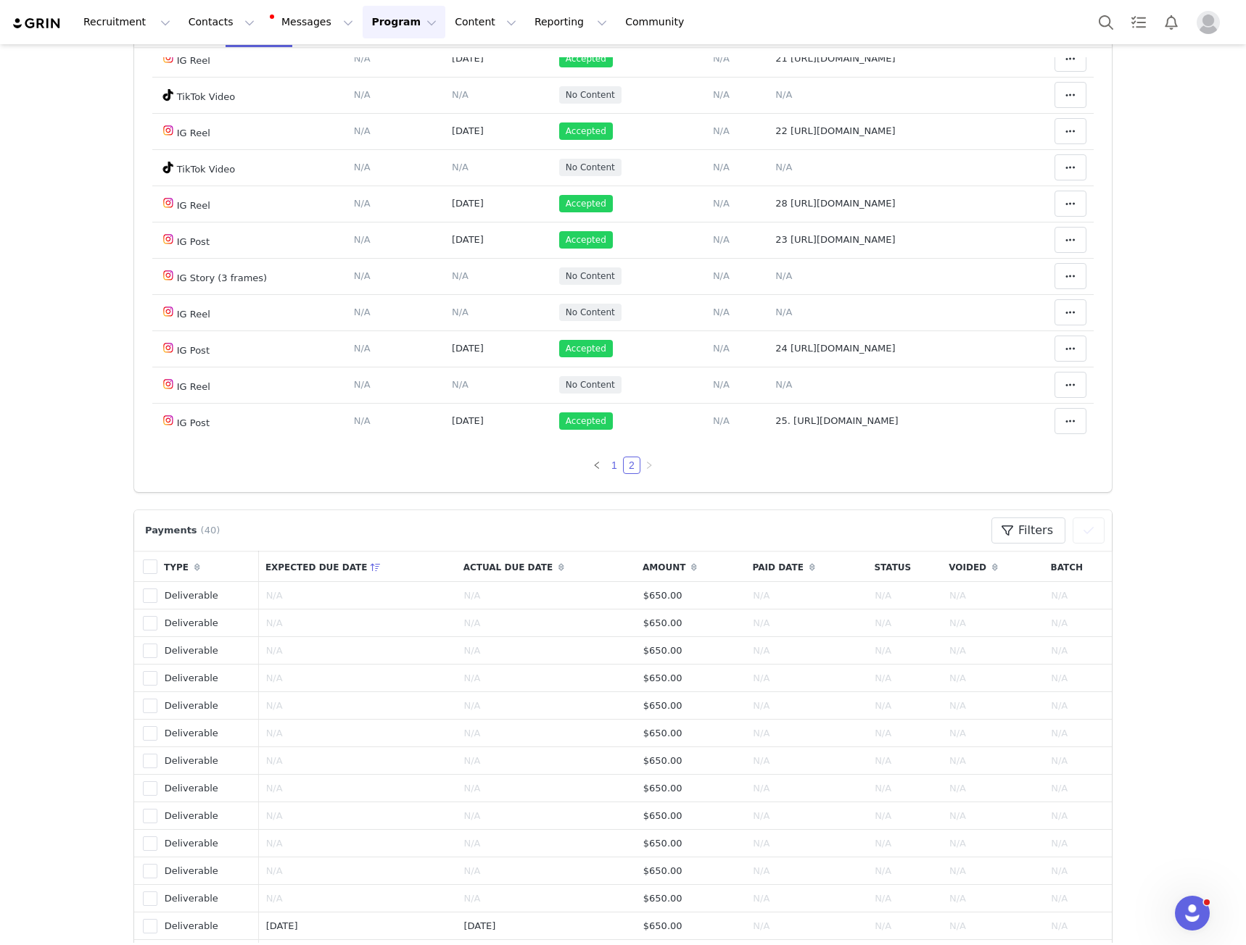
click at [606, 466] on link "1" at bounding box center [614, 465] width 16 height 16
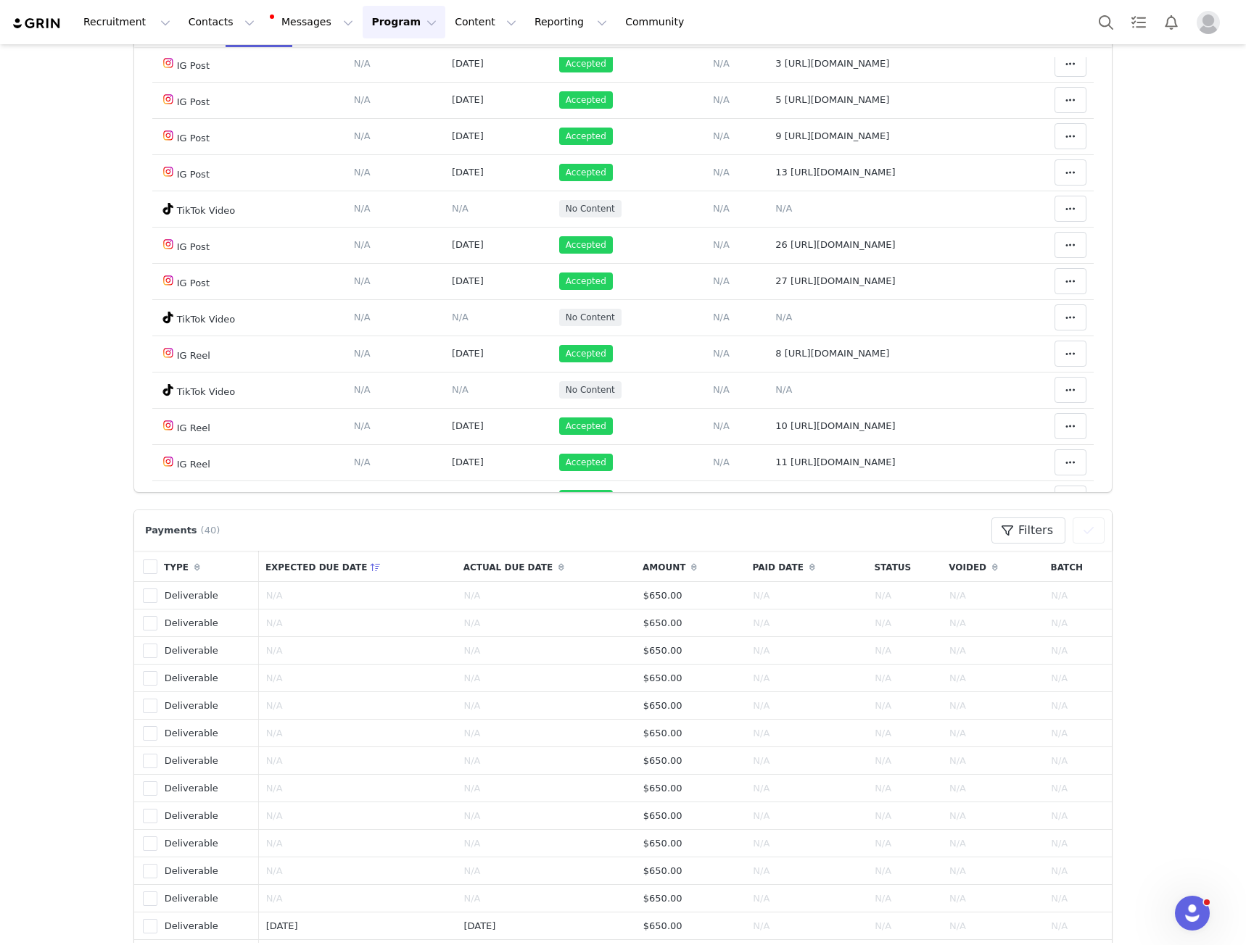
scroll to position [580, 0]
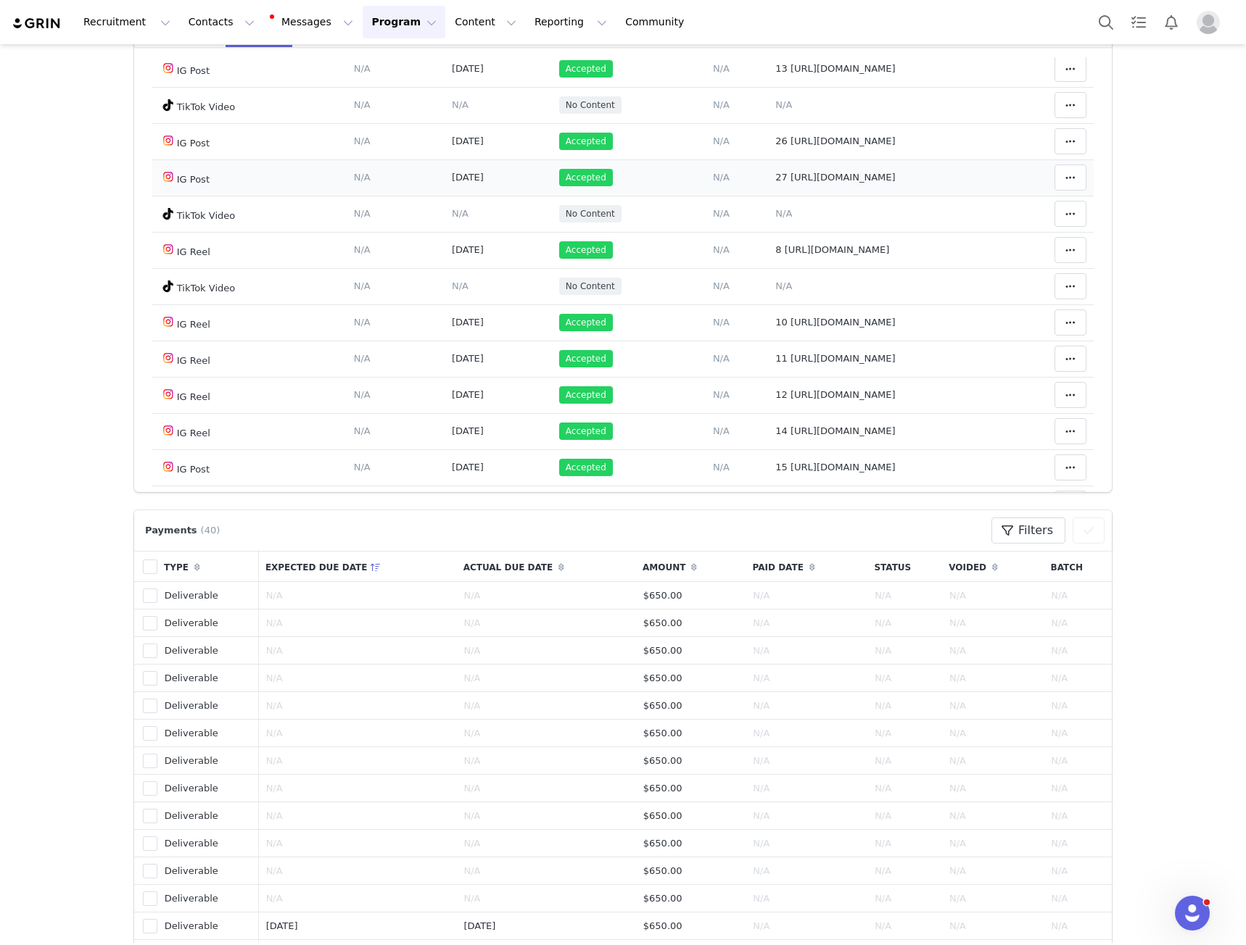
click at [793, 183] on span "27 [URL][DOMAIN_NAME]" at bounding box center [835, 177] width 120 height 11
type textarea "27 [URL][DOMAIN_NAME]"
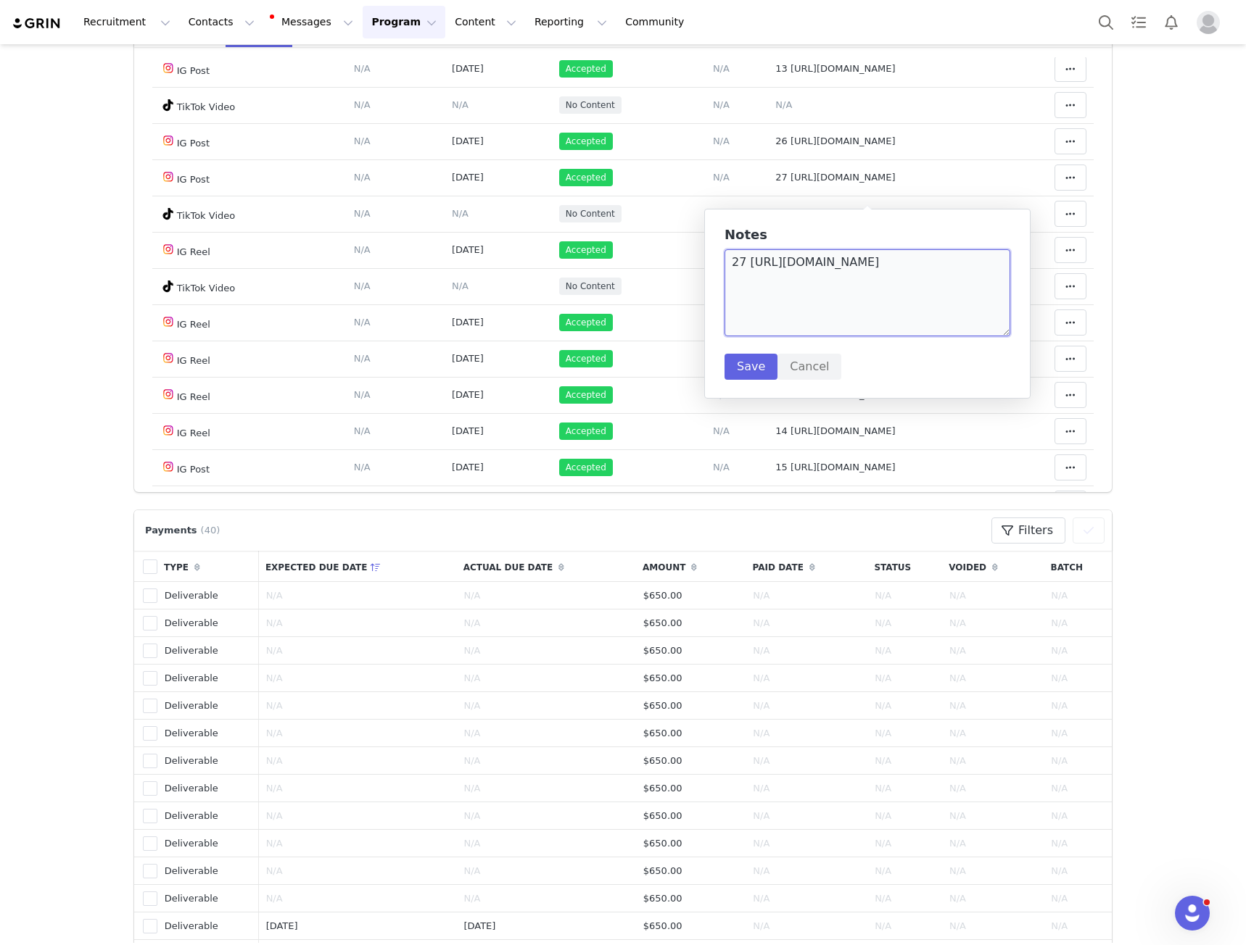
click at [754, 271] on textarea "27 [URL][DOMAIN_NAME]" at bounding box center [867, 292] width 286 height 87
drag, startPoint x: 754, startPoint y: 270, endPoint x: 836, endPoint y: 280, distance: 82.5
click at [836, 280] on textarea "27 [URL][DOMAIN_NAME]" at bounding box center [867, 292] width 286 height 87
